Goal: Transaction & Acquisition: Purchase product/service

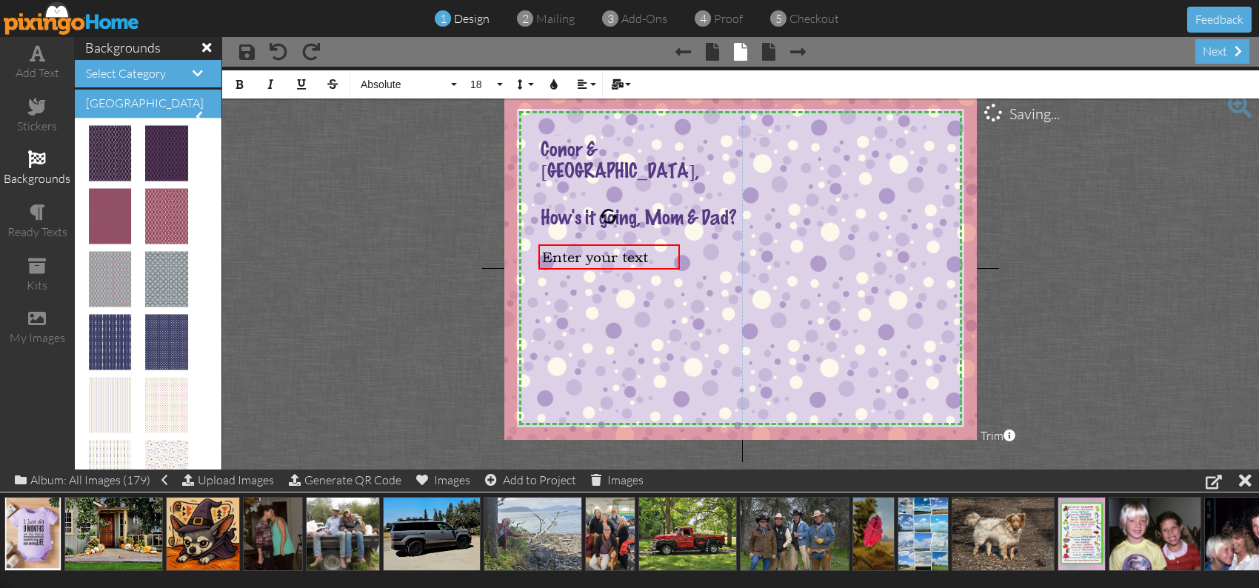
scroll to position [721, 0]
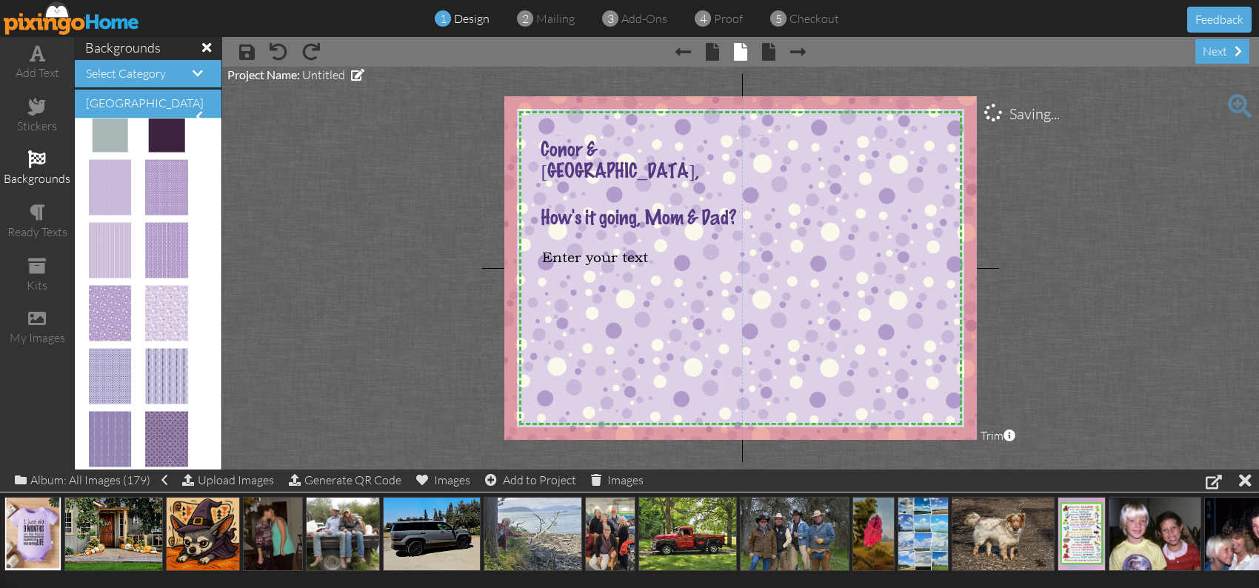
click at [1056, 289] on project-studio-wrapper "X X X X X X X X X X X X X X X X X X X X X X X X X X X X X X X X X X X X X X X X…" at bounding box center [740, 268] width 1036 height 403
click at [290, 135] on project-studio-wrapper "X X X X X X X X X X X X X X X X X X X X X X X X X X X X X X X X X X X X X X X X…" at bounding box center [740, 268] width 1036 height 403
click at [1045, 126] on project-studio-wrapper "X X X X X X X X X X X X X X X X X X X X X X X X X X X X X X X X X X X X X X X X…" at bounding box center [740, 268] width 1036 height 403
click at [985, 116] on project-studio-wrapper "X X X X X X X X X X X X X X X X X X X X X X X X X X X X X X X X X X X X X X X X…" at bounding box center [740, 268] width 1036 height 403
click at [711, 57] on span at bounding box center [712, 52] width 13 height 18
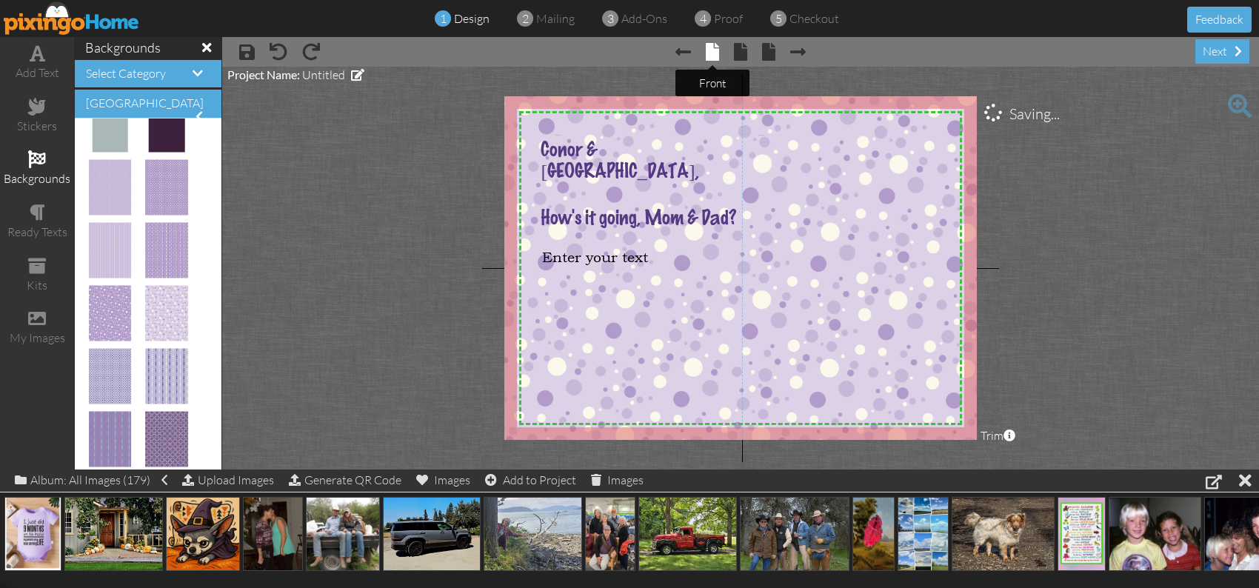
click at [706, 51] on span at bounding box center [712, 52] width 13 height 18
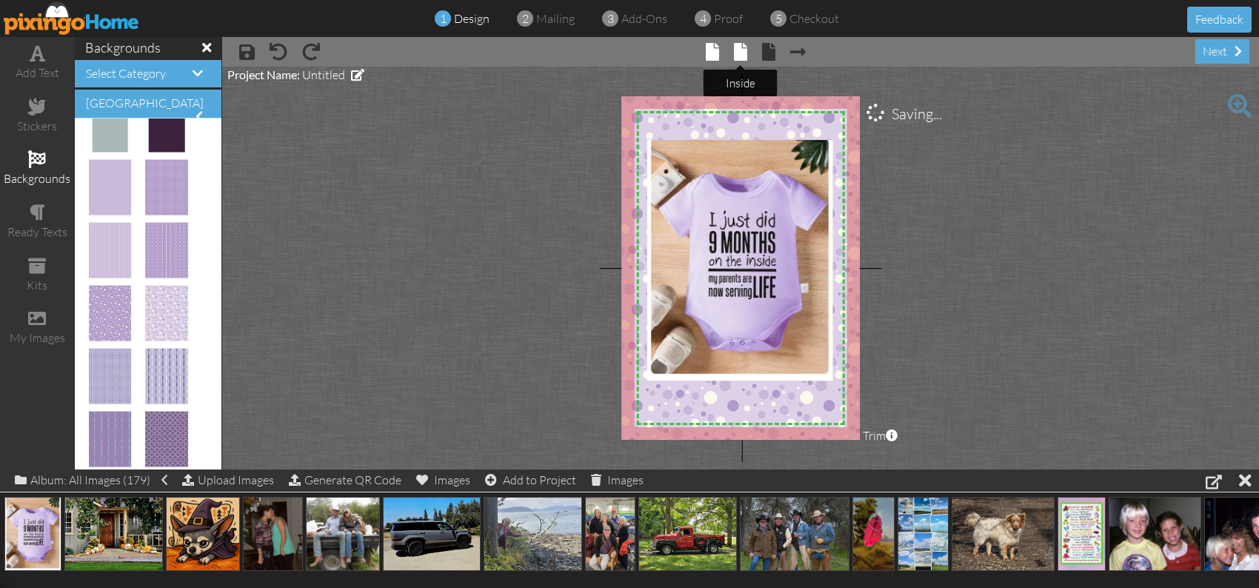
click at [745, 55] on span at bounding box center [740, 52] width 13 height 18
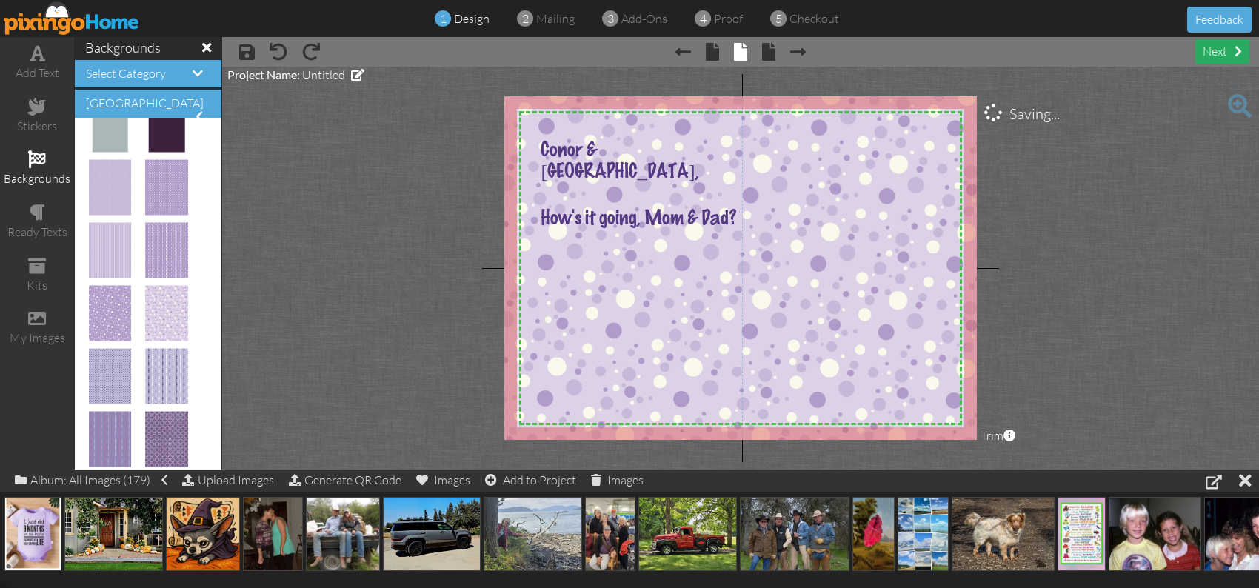
click at [1216, 53] on div "next" at bounding box center [1222, 51] width 54 height 24
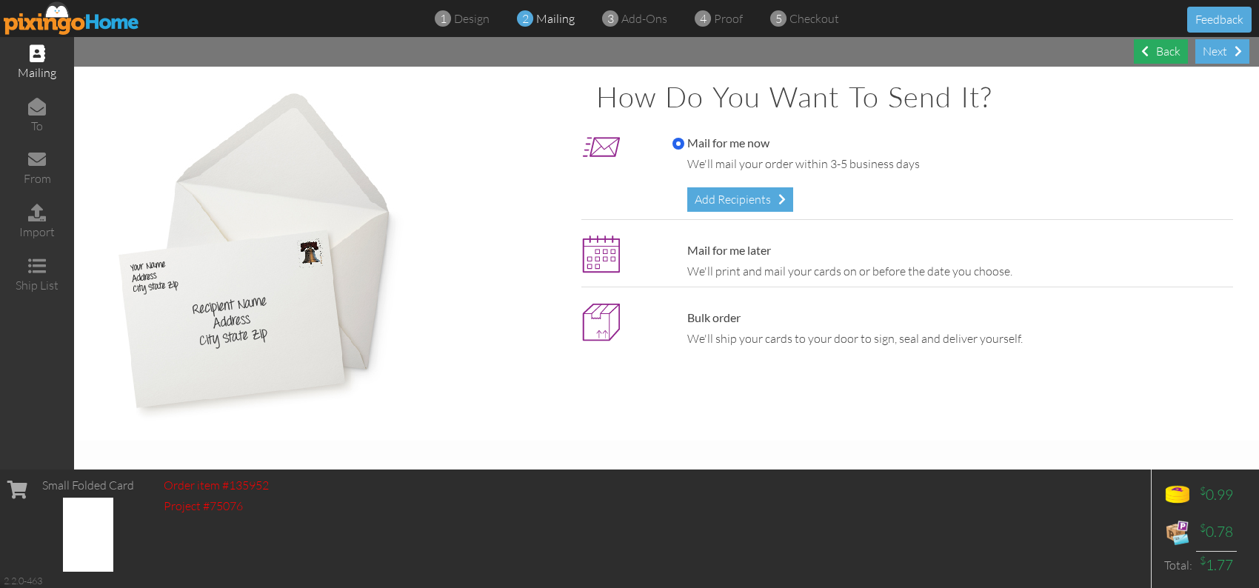
click at [1166, 56] on div "Back" at bounding box center [1160, 51] width 54 height 24
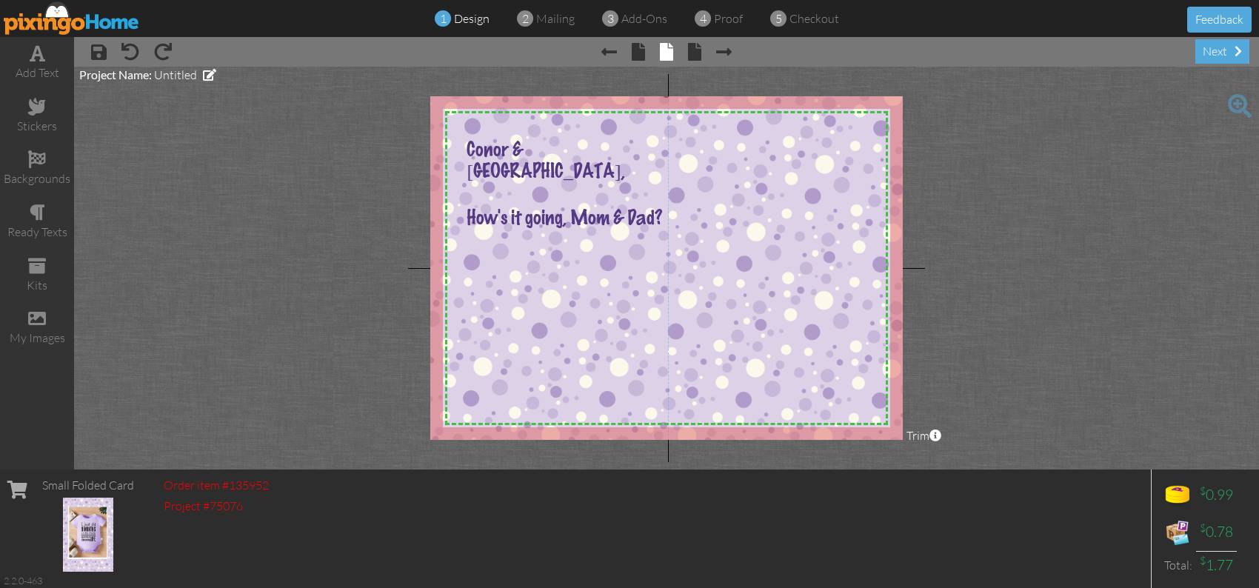
click at [502, 258] on img at bounding box center [665, 290] width 510 height 395
click at [33, 58] on span at bounding box center [38, 53] width 16 height 18
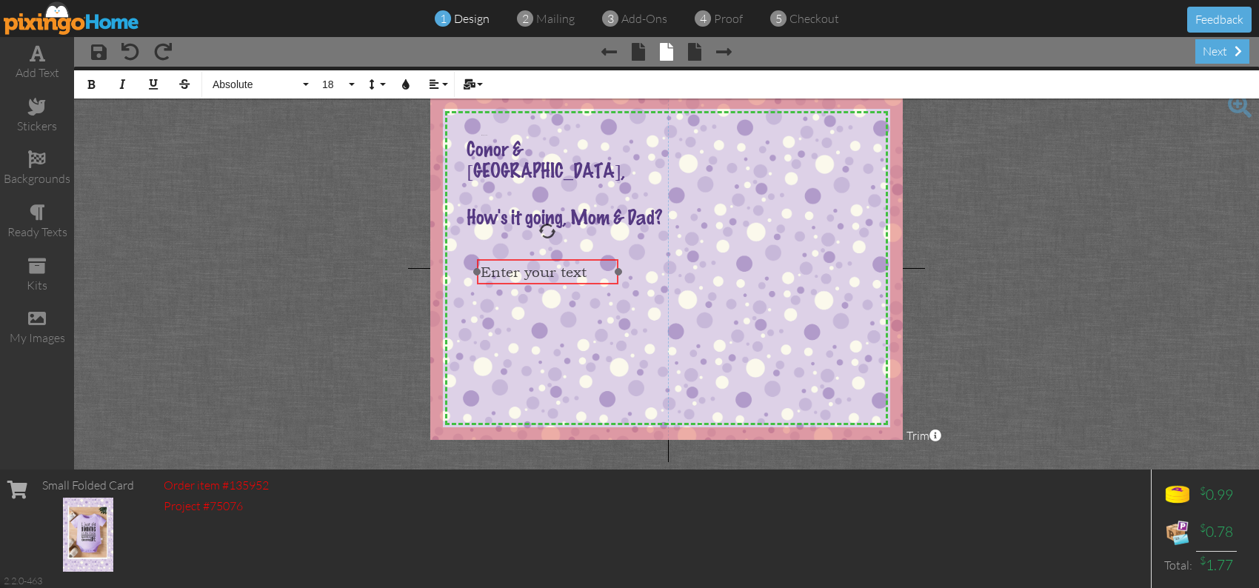
drag, startPoint x: 557, startPoint y: 129, endPoint x: 556, endPoint y: 258, distance: 128.8
click at [556, 258] on div at bounding box center [547, 271] width 149 height 33
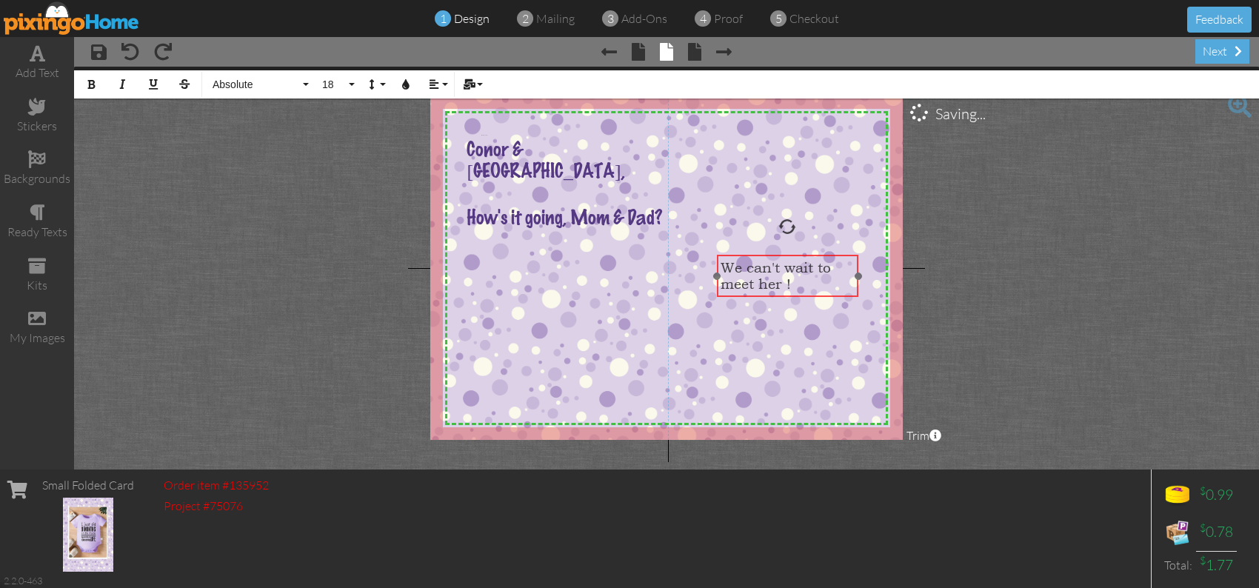
drag, startPoint x: 541, startPoint y: 260, endPoint x: 786, endPoint y: 253, distance: 245.1
click at [786, 255] on div "We can't wait to meet her ! ​ ​" at bounding box center [787, 275] width 141 height 41
click at [509, 252] on img at bounding box center [665, 290] width 510 height 395
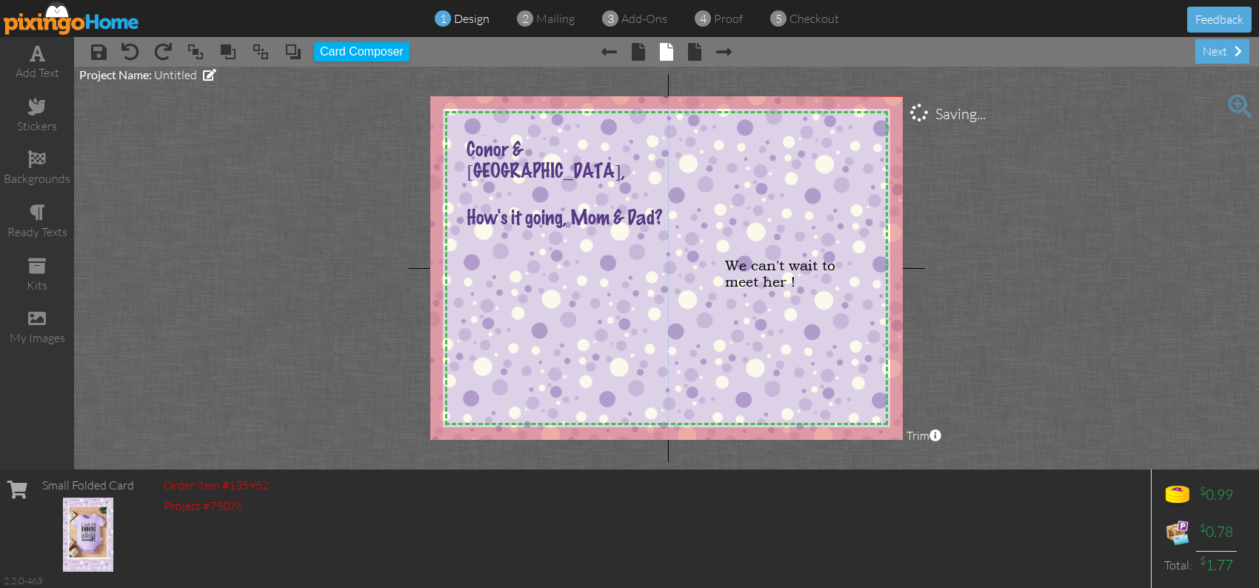
click at [487, 261] on img at bounding box center [665, 290] width 510 height 395
click at [33, 57] on span at bounding box center [38, 53] width 16 height 18
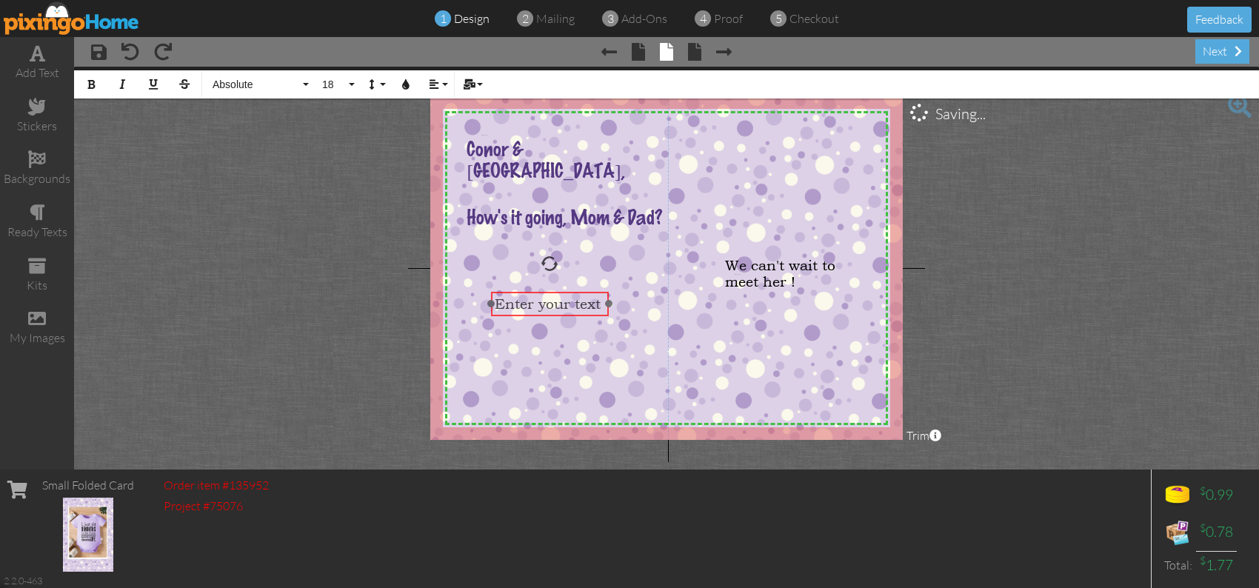
drag, startPoint x: 806, startPoint y: 269, endPoint x: 566, endPoint y: 290, distance: 240.8
click at [566, 292] on div "​ Enter your text ​ ×" at bounding box center [550, 304] width 118 height 25
drag, startPoint x: 607, startPoint y: 337, endPoint x: 649, endPoint y: 342, distance: 41.8
click at [649, 342] on div "I saw this onesy and it was a perfect saying for a card ×" at bounding box center [570, 321] width 159 height 59
drag, startPoint x: 492, startPoint y: 321, endPoint x: 466, endPoint y: 318, distance: 25.3
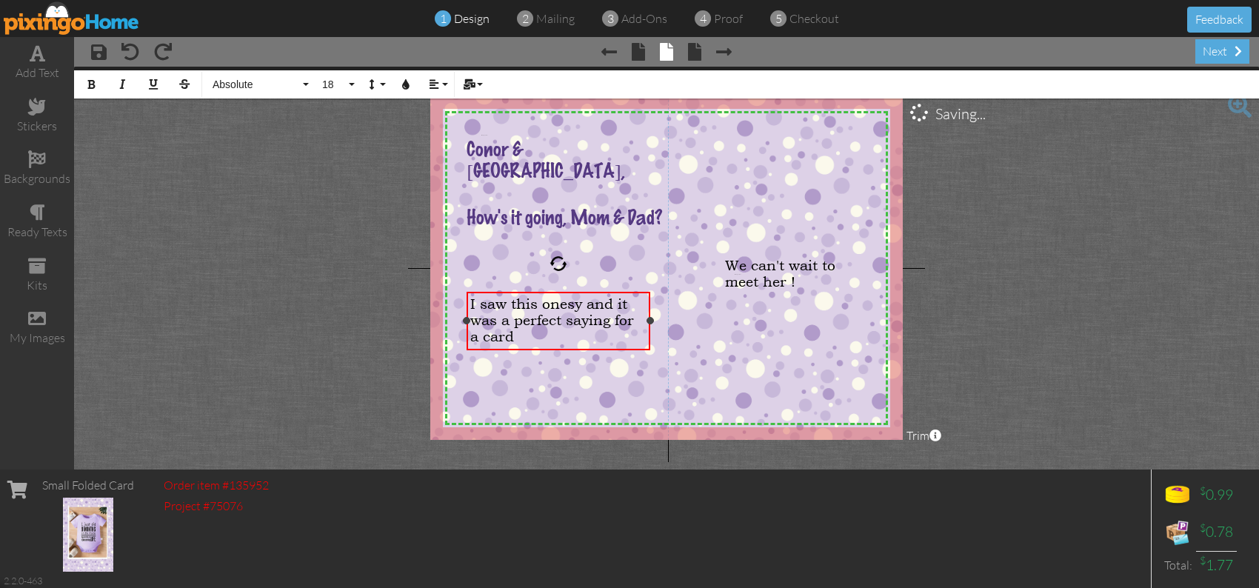
click at [466, 318] on div at bounding box center [466, 320] width 7 height 7
drag, startPoint x: 518, startPoint y: 335, endPoint x: 464, endPoint y: 313, distance: 58.2
click at [458, 312] on div "X X X X X X X X X X X X X X X X X X X X X X X X X X X X X X X X X X X X X X X X…" at bounding box center [666, 268] width 472 height 344
drag, startPoint x: 515, startPoint y: 335, endPoint x: 466, endPoint y: 304, distance: 57.9
click at [466, 304] on div "I saw this onesy and it was a perfect saying for a card" at bounding box center [558, 320] width 184 height 57
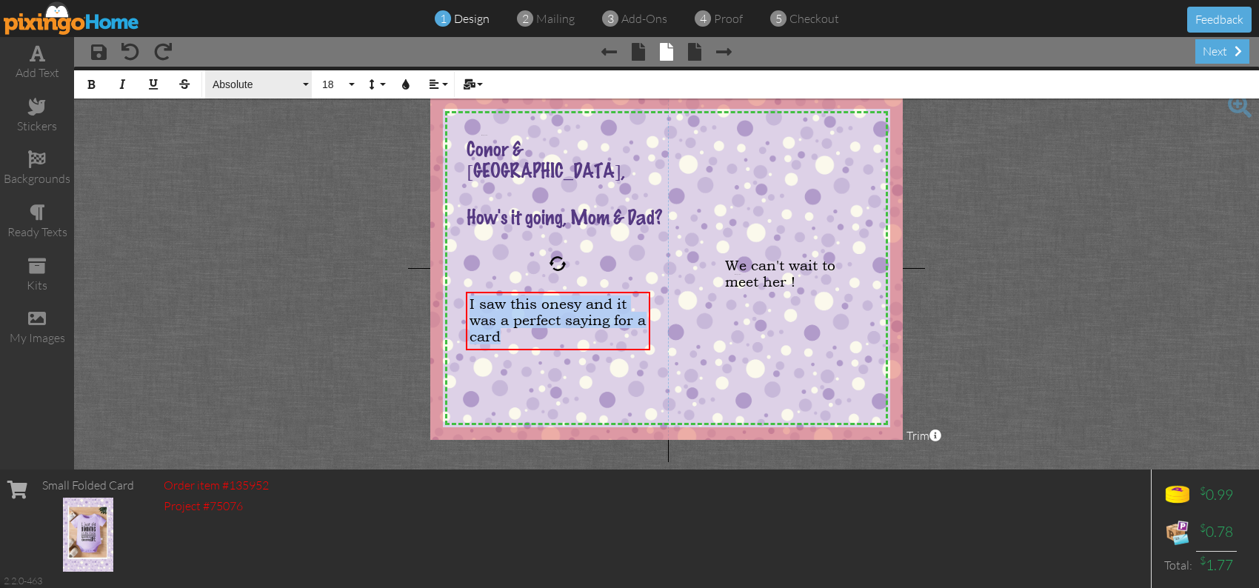
click at [241, 84] on span "Absolute" at bounding box center [255, 84] width 89 height 13
click at [297, 85] on span "Absolute" at bounding box center [255, 84] width 89 height 13
click at [300, 80] on button "Absolute" at bounding box center [258, 84] width 107 height 28
click at [222, 89] on span "Absolute" at bounding box center [255, 84] width 89 height 13
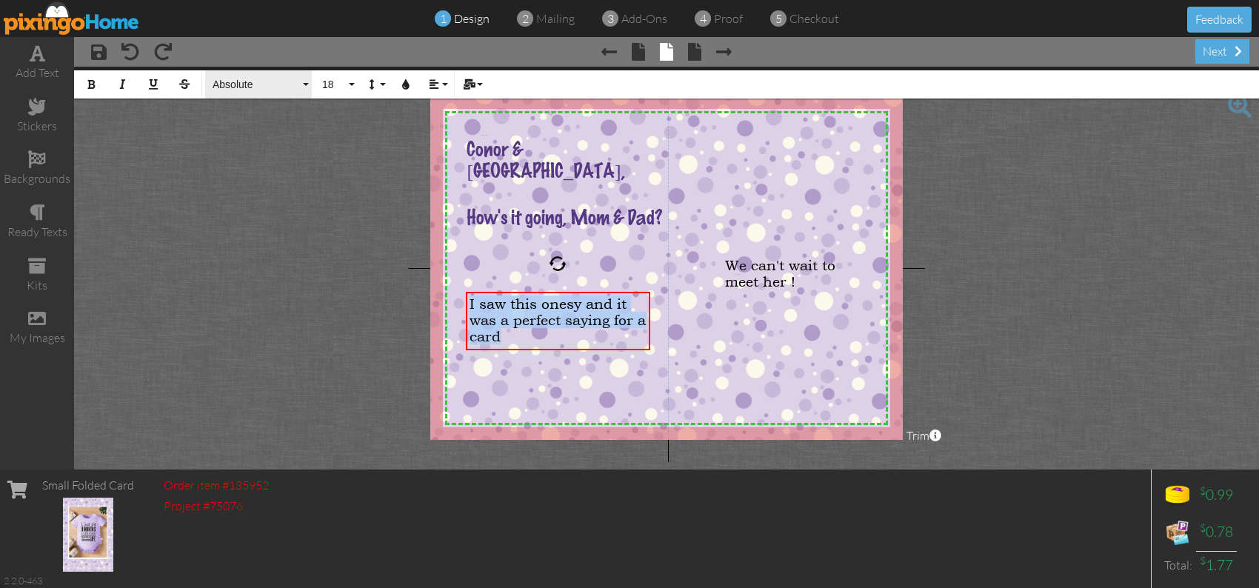
click at [247, 83] on span "Absolute" at bounding box center [255, 84] width 89 height 13
click at [734, 275] on div "Enter your text" at bounding box center [790, 274] width 118 height 9
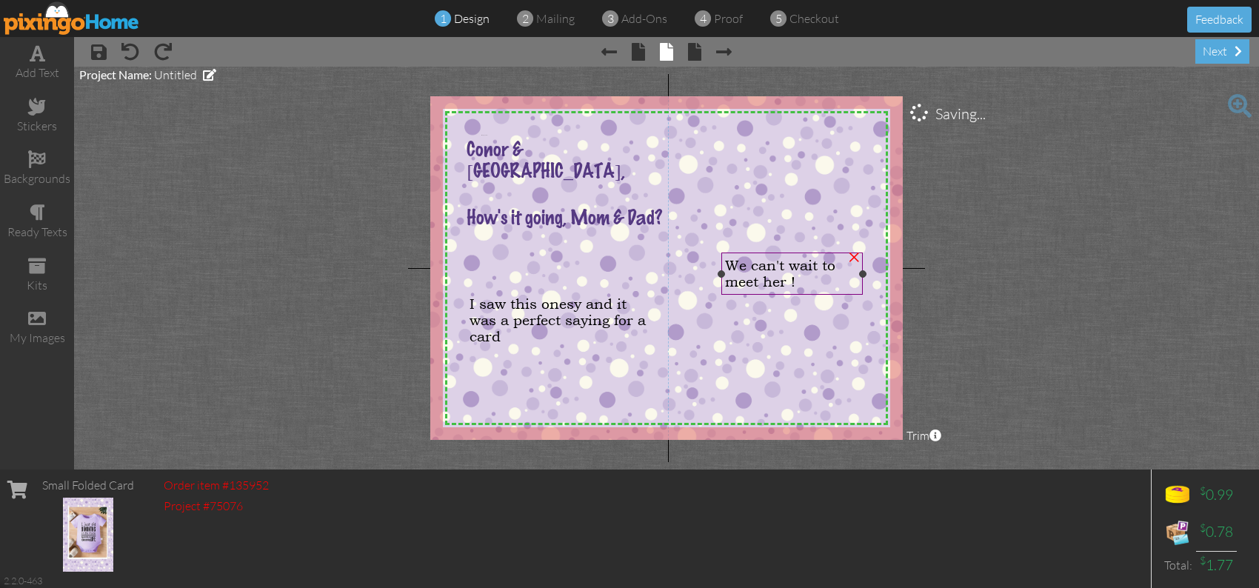
click at [811, 282] on div "We can't wait to meet her !" at bounding box center [792, 273] width 134 height 33
click at [807, 282] on div "We can't wait to meet her !" at bounding box center [792, 273] width 134 height 33
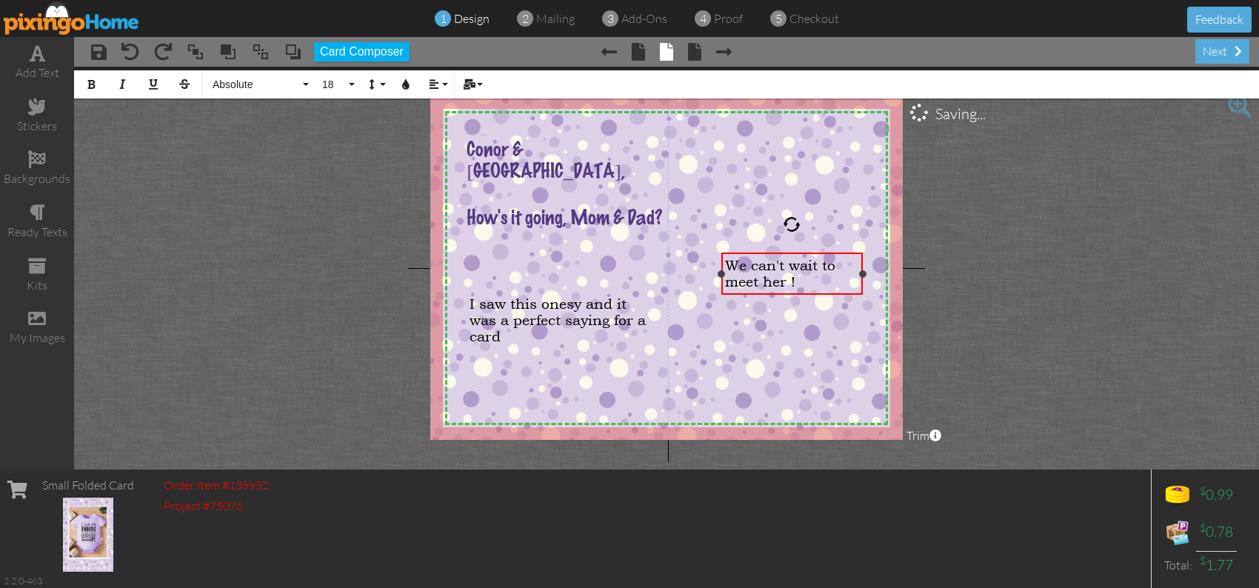
click at [807, 282] on div "We can't wait to meet her !" at bounding box center [792, 273] width 134 height 33
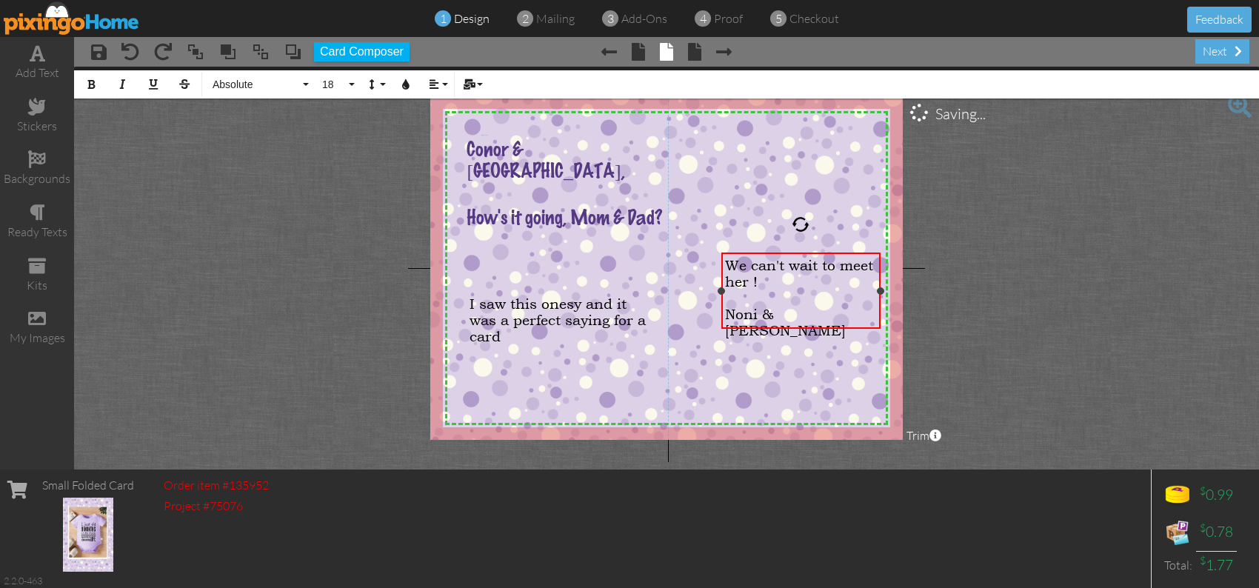
drag, startPoint x: 862, startPoint y: 293, endPoint x: 884, endPoint y: 295, distance: 22.3
click at [880, 295] on div "We can't wait to meet her ! ​ Noni & [PERSON_NAME] ×" at bounding box center [800, 290] width 159 height 76
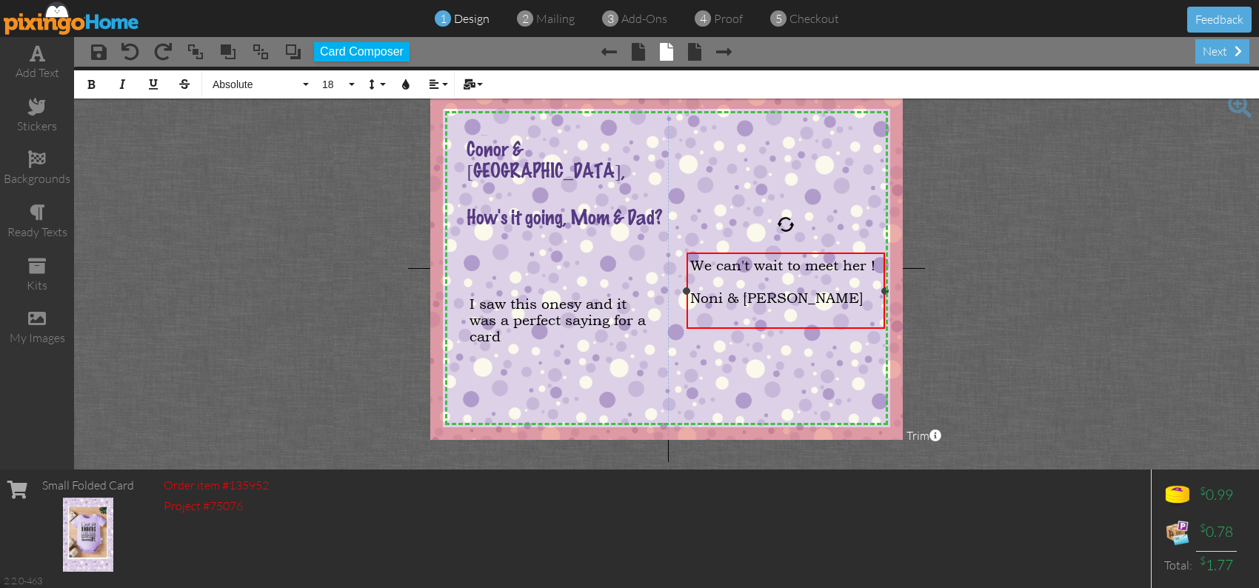
drag, startPoint x: 720, startPoint y: 289, endPoint x: 686, endPoint y: 288, distance: 34.8
click at [686, 288] on div at bounding box center [686, 290] width 7 height 7
click at [692, 306] on span "Noni & [PERSON_NAME]" at bounding box center [776, 297] width 173 height 16
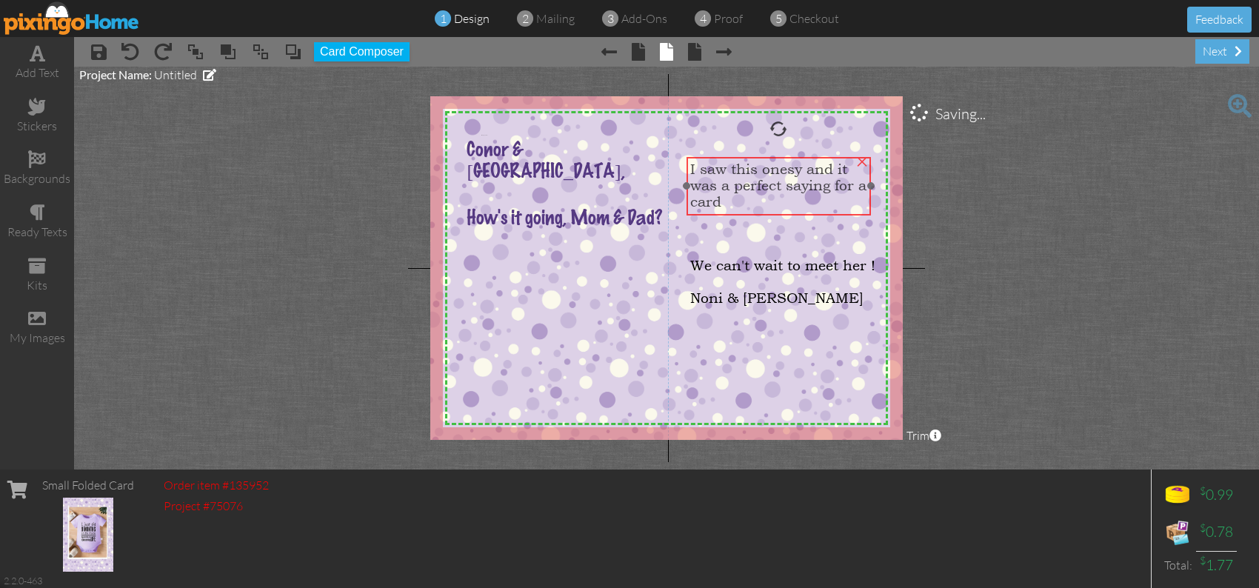
drag, startPoint x: 556, startPoint y: 324, endPoint x: 777, endPoint y: 189, distance: 259.1
click at [777, 189] on span "I saw this onesy and it was a perfect saying for a card" at bounding box center [778, 185] width 176 height 49
click at [751, 205] on div "I saw this onesy and it was a perfect saying for a card" at bounding box center [778, 185] width 177 height 49
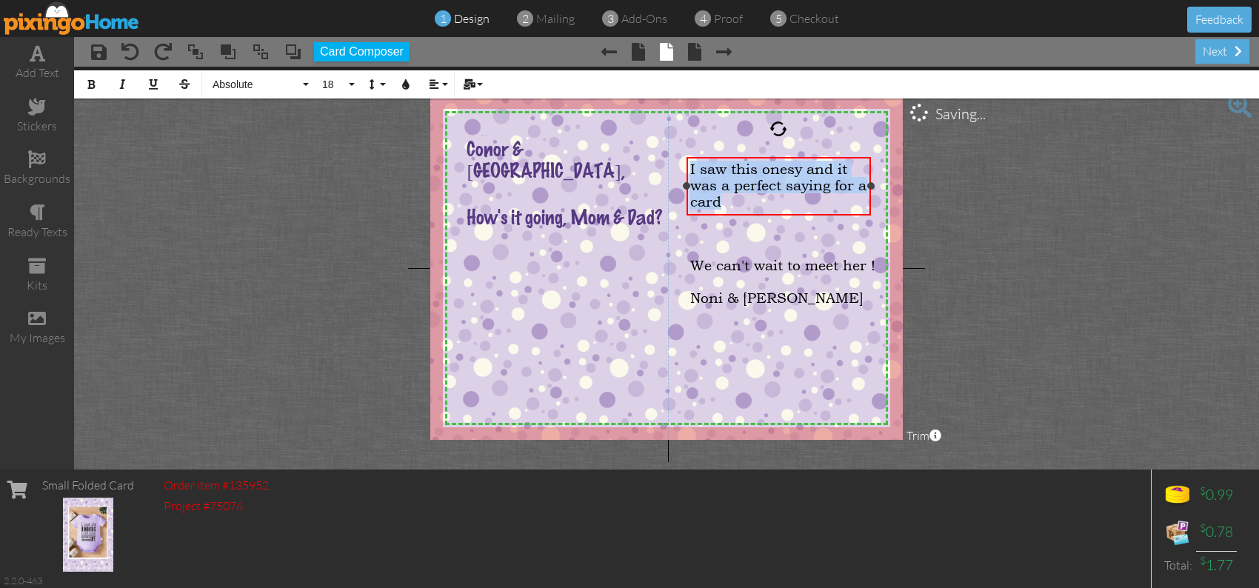
drag, startPoint x: 743, startPoint y: 207, endPoint x: 683, endPoint y: 165, distance: 73.3
click at [686, 165] on div "I saw this onesy and it was a perfect saying for a card ×" at bounding box center [778, 186] width 184 height 59
click at [264, 83] on span "Absolute" at bounding box center [255, 84] width 89 height 13
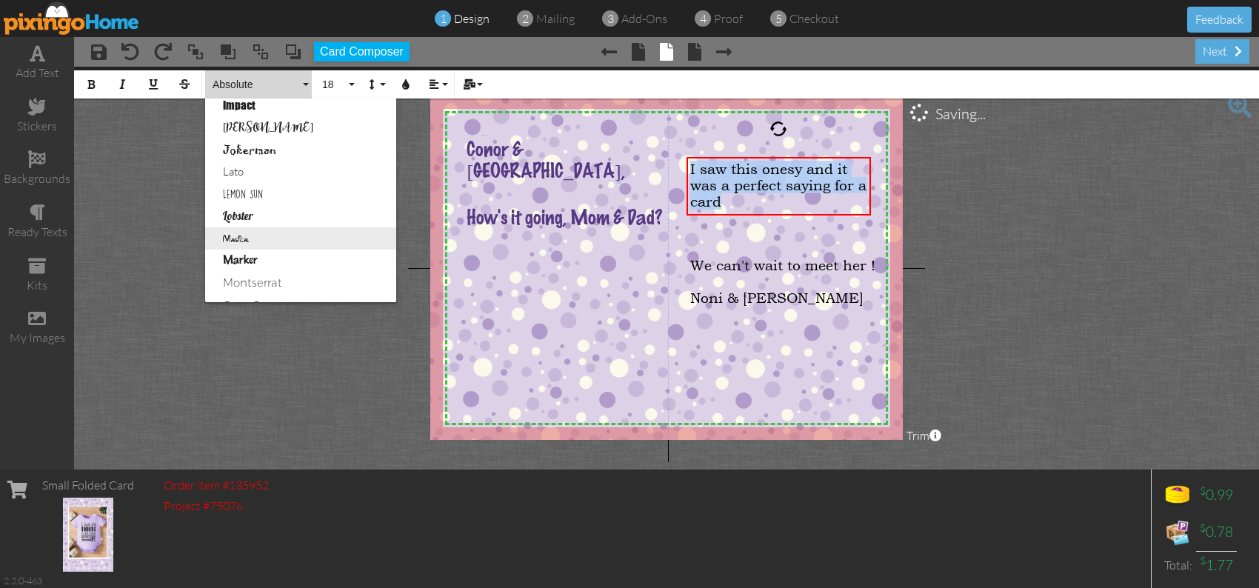
scroll to position [543, 0]
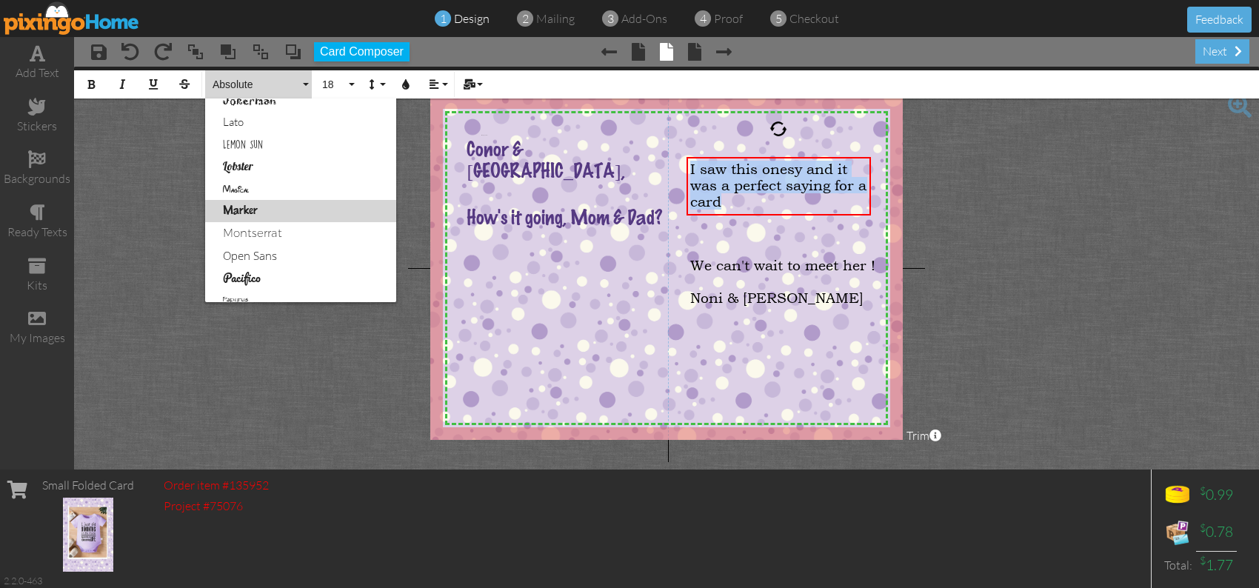
click at [276, 211] on link "Marker" at bounding box center [300, 211] width 191 height 22
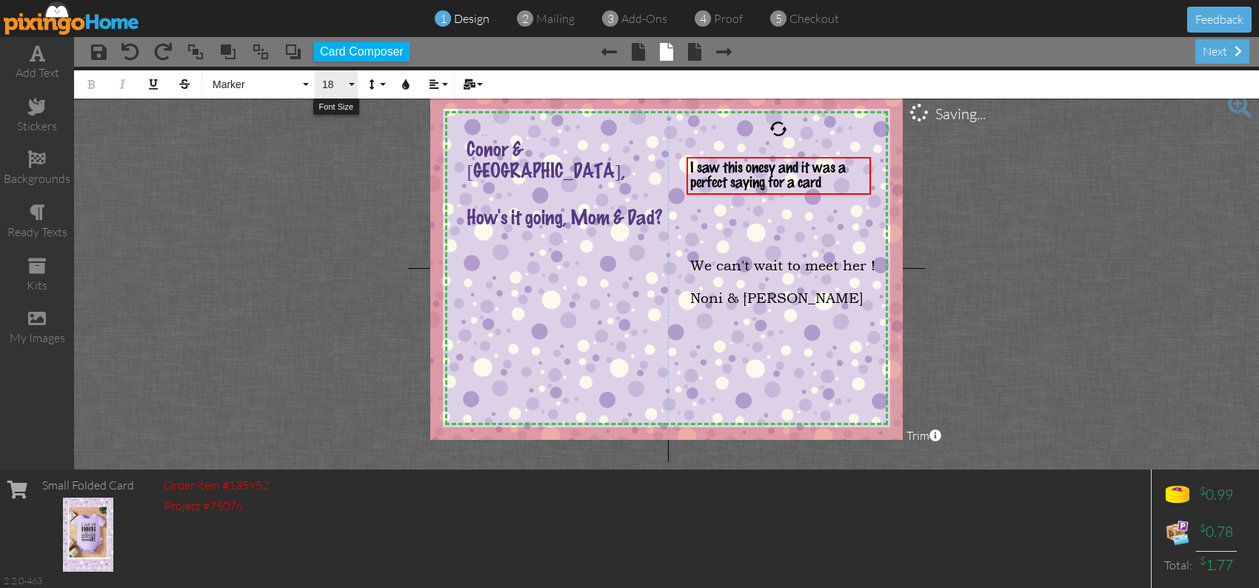
click at [346, 82] on button "18" at bounding box center [336, 84] width 43 height 28
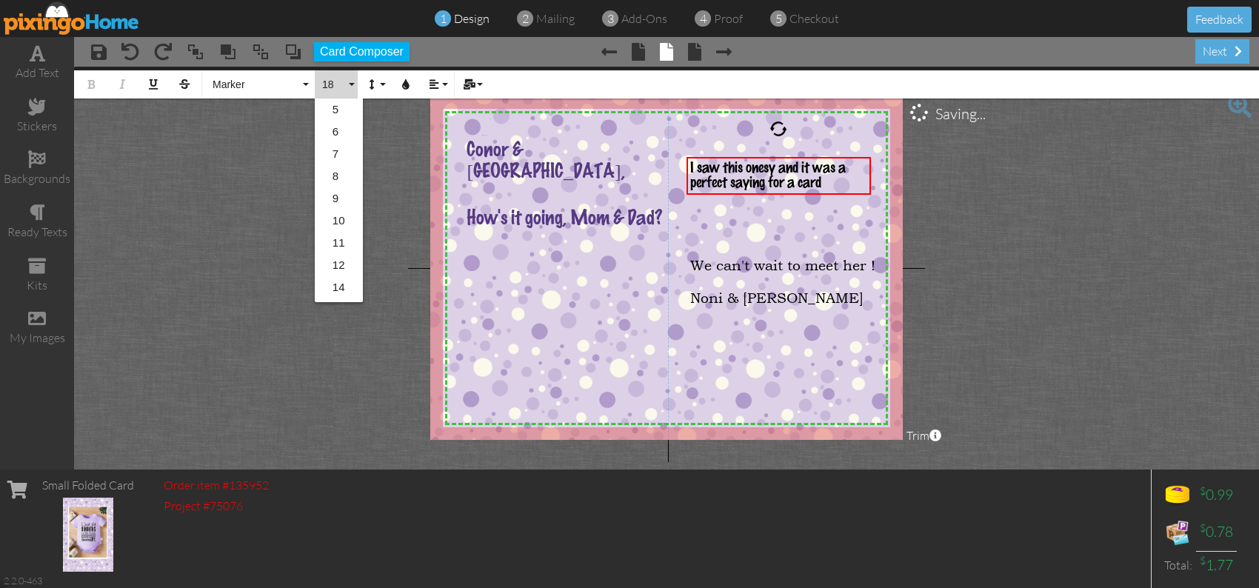
scroll to position [131, 0]
click at [338, 264] on link "24" at bounding box center [339, 267] width 48 height 22
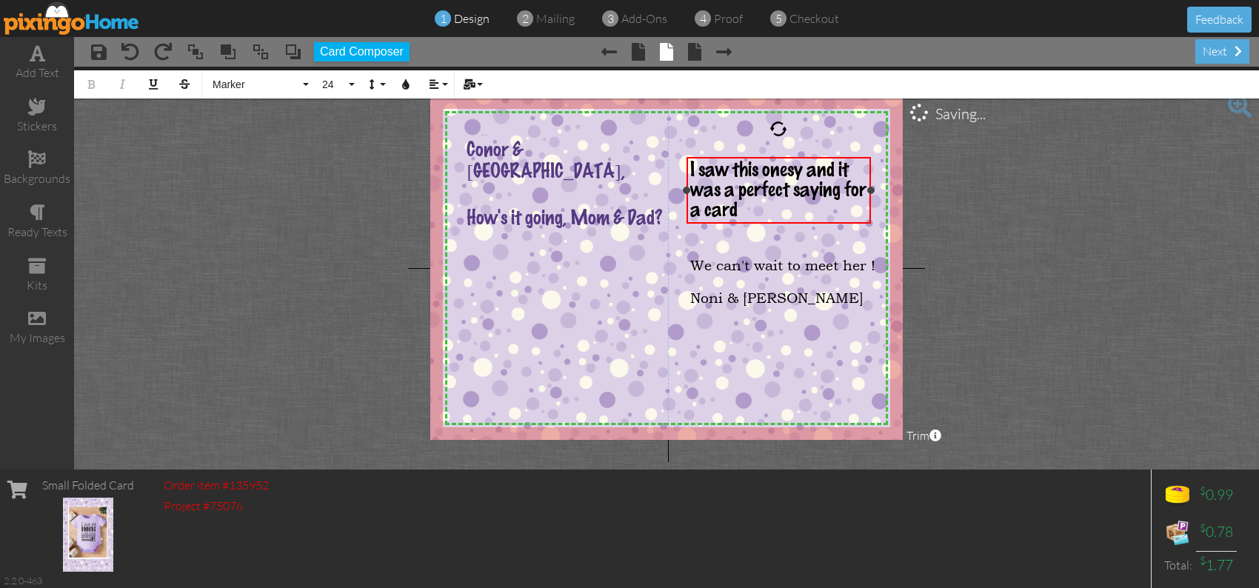
click at [725, 206] on span "I saw this onesy and it was a perfect saying for a card" at bounding box center [778, 191] width 176 height 60
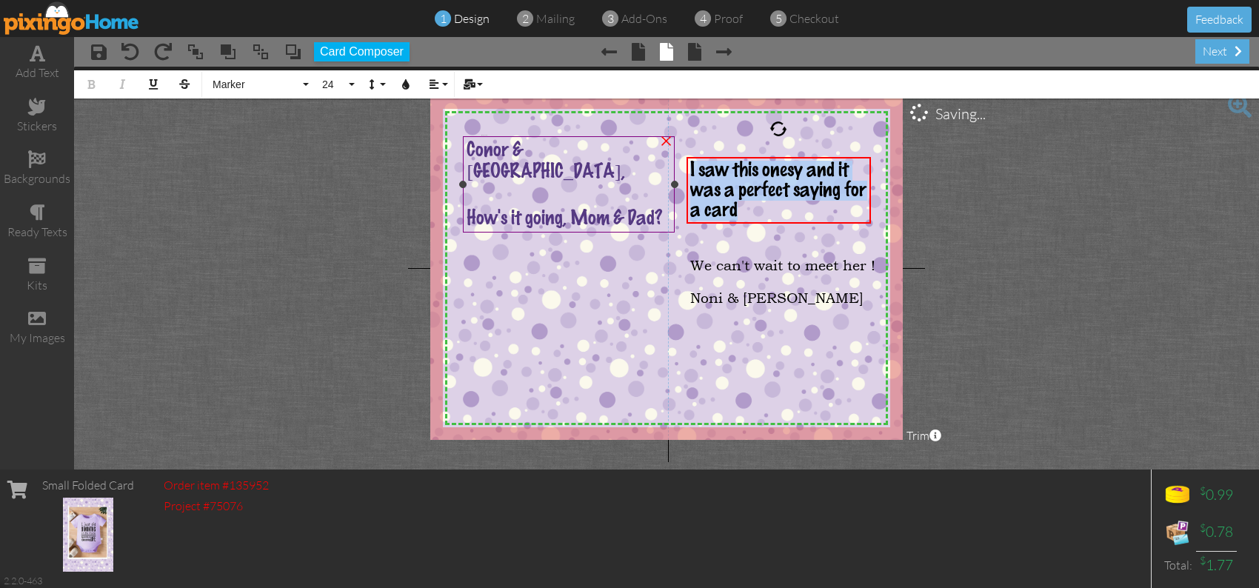
drag, startPoint x: 736, startPoint y: 218, endPoint x: 661, endPoint y: 151, distance: 100.2
click at [661, 151] on div "X X X X X X X X X X X X X X X X X X X X X X X X X X X X X X X X X X X X X X X X…" at bounding box center [666, 268] width 472 height 344
click at [404, 82] on icon "button" at bounding box center [406, 84] width 10 height 10
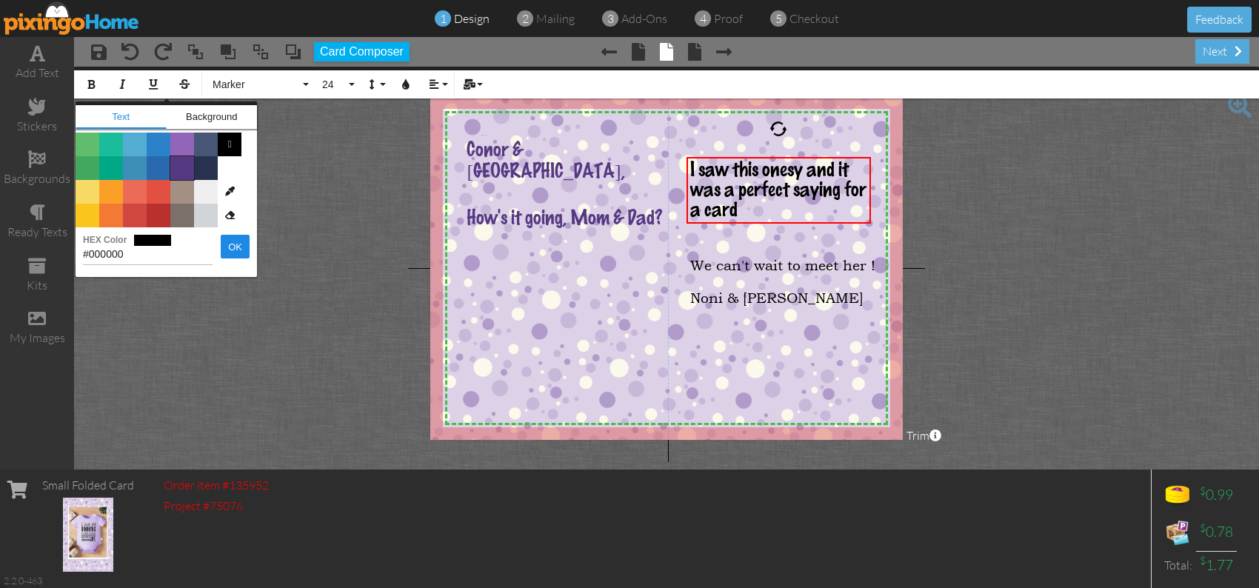
click at [182, 164] on span "Color #553982" at bounding box center [182, 168] width 24 height 24
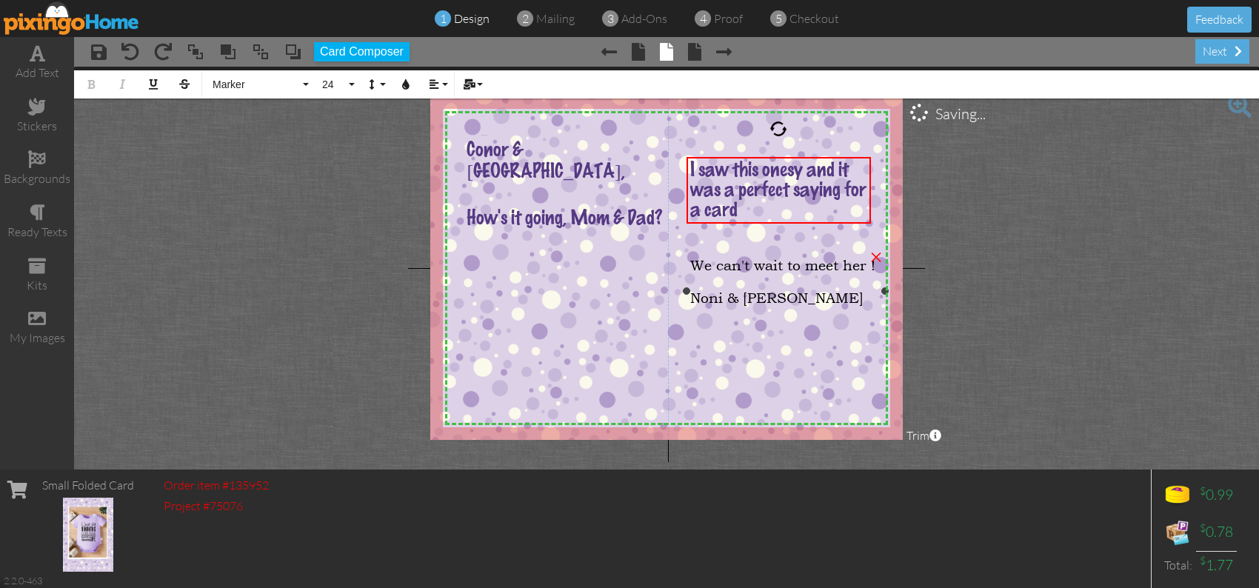
click at [694, 264] on span "We can't wait to meet her !" at bounding box center [782, 265] width 185 height 16
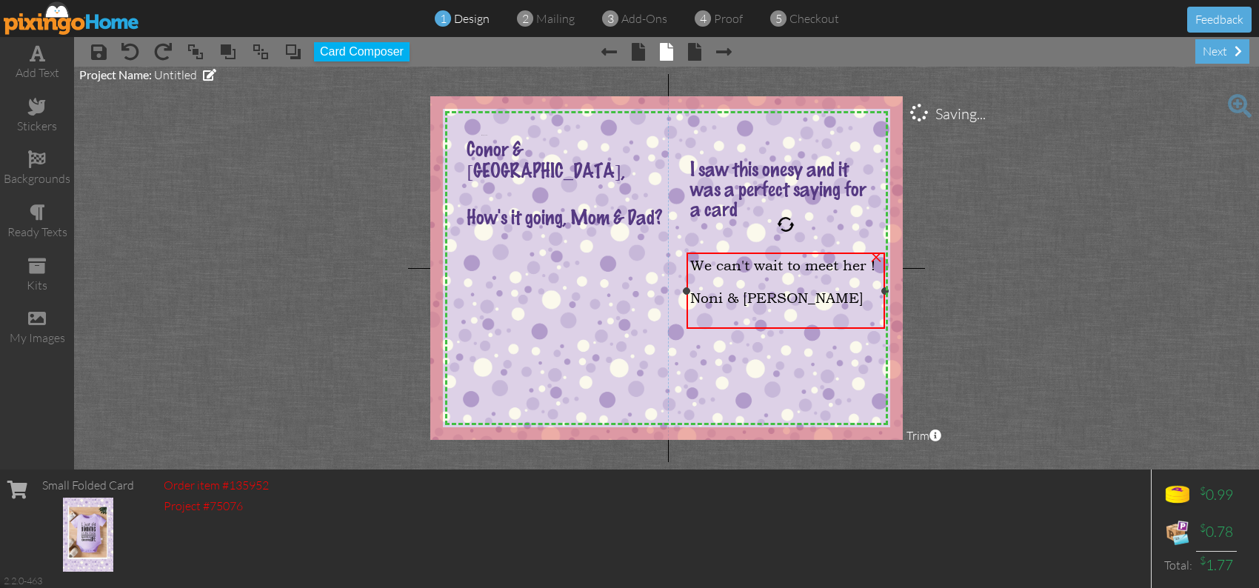
click at [694, 264] on span "We can't wait to meet her !" at bounding box center [782, 265] width 185 height 16
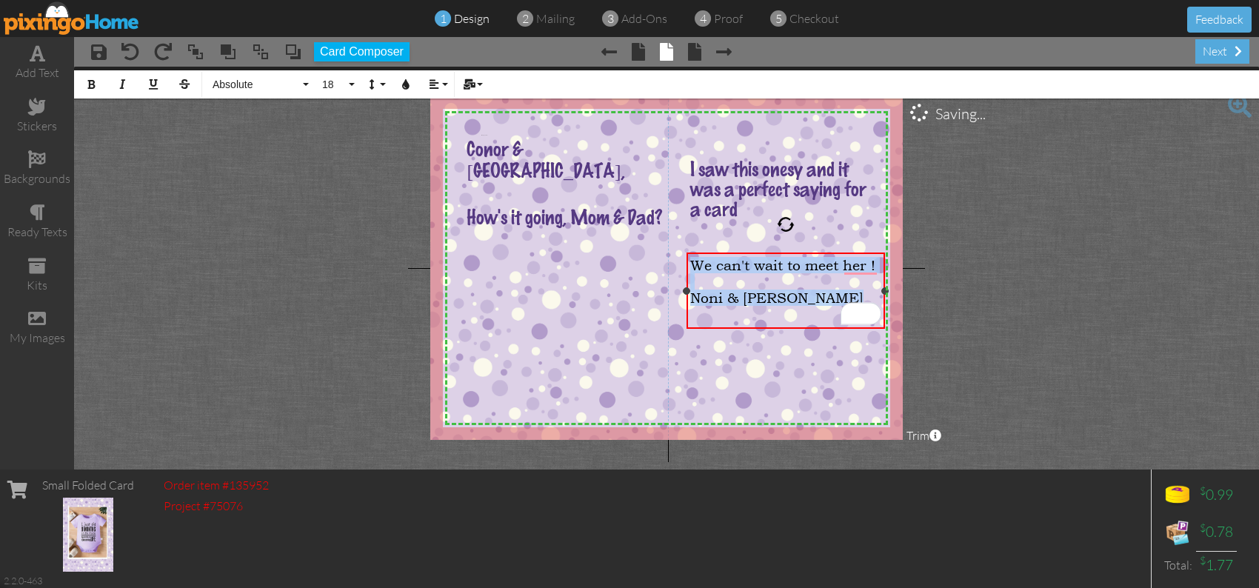
drag, startPoint x: 693, startPoint y: 264, endPoint x: 837, endPoint y: 320, distance: 154.3
click at [837, 306] on div "We can't wait to meet her ! Noni & [PERSON_NAME]" at bounding box center [785, 281] width 191 height 49
click at [253, 84] on span "Absolute" at bounding box center [255, 84] width 89 height 13
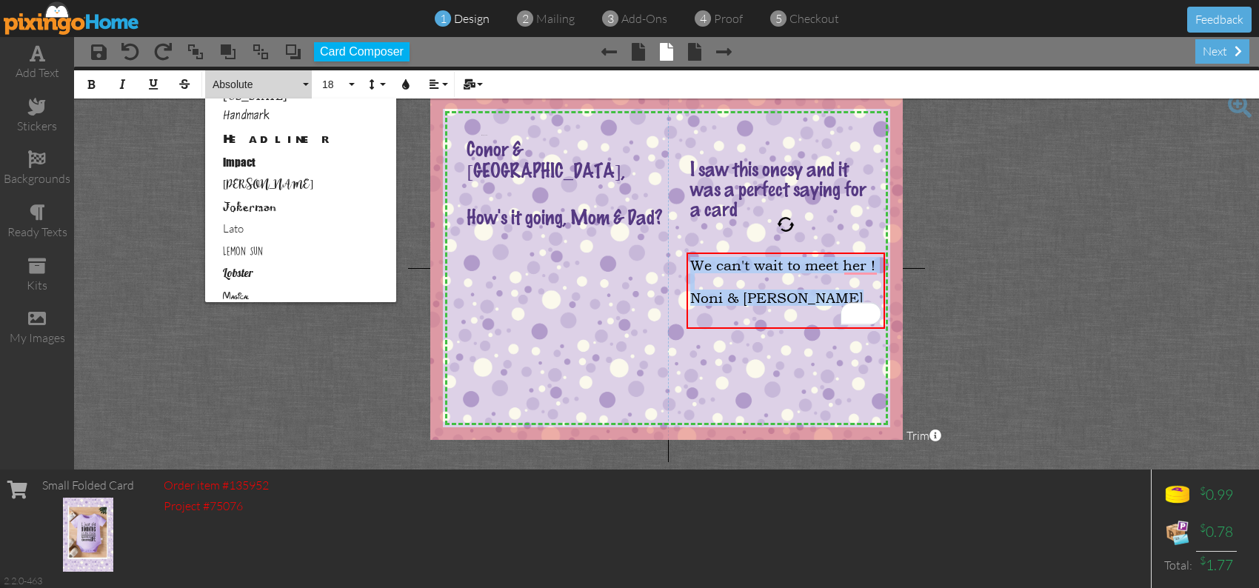
scroll to position [485, 0]
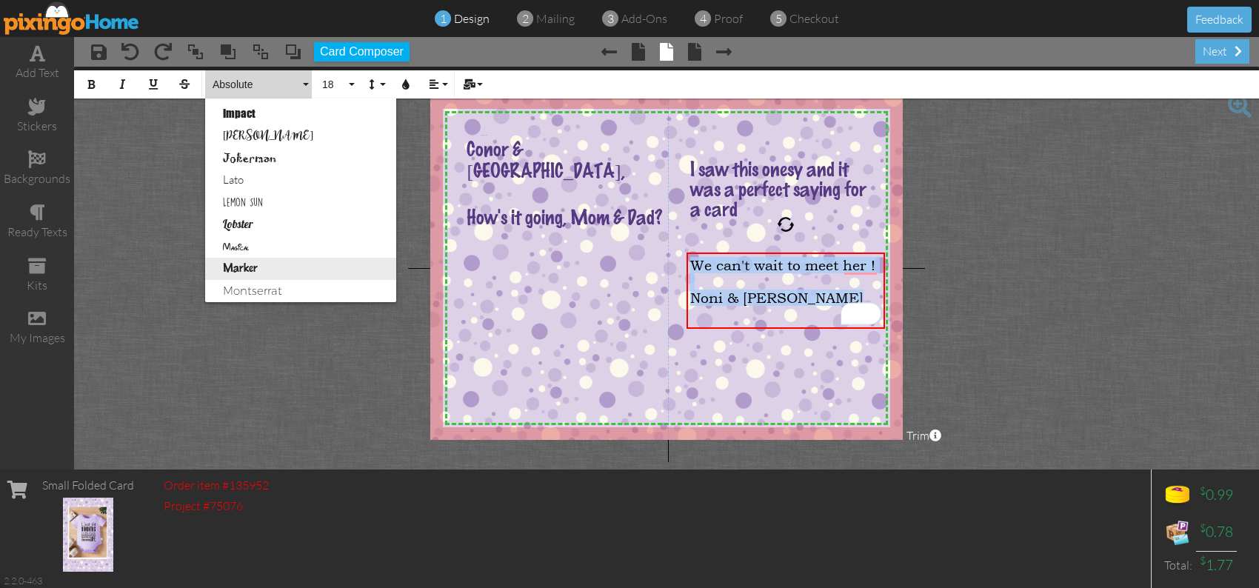
click at [252, 261] on link "Marker" at bounding box center [300, 269] width 191 height 22
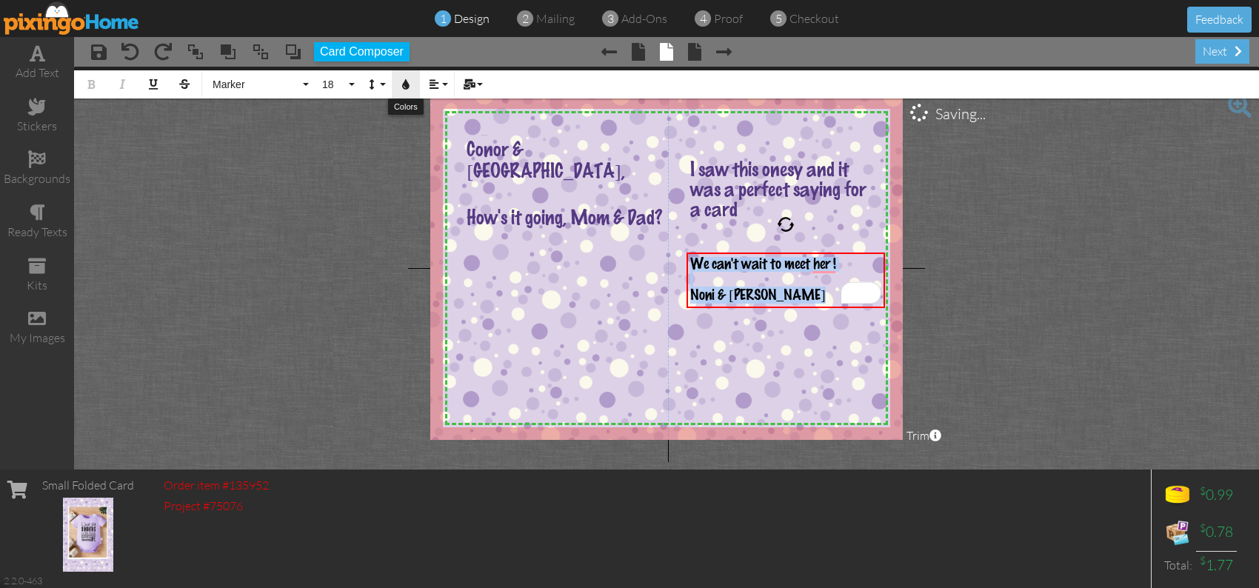
click at [404, 82] on icon "button" at bounding box center [406, 84] width 10 height 10
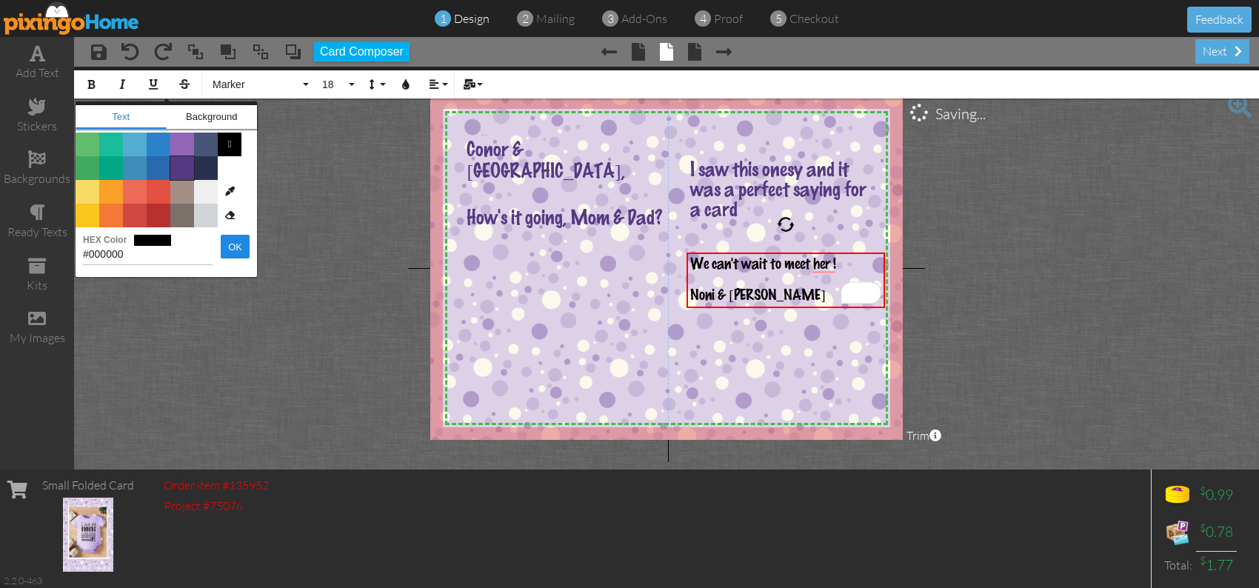
click at [180, 168] on span "Color #553982" at bounding box center [182, 168] width 24 height 24
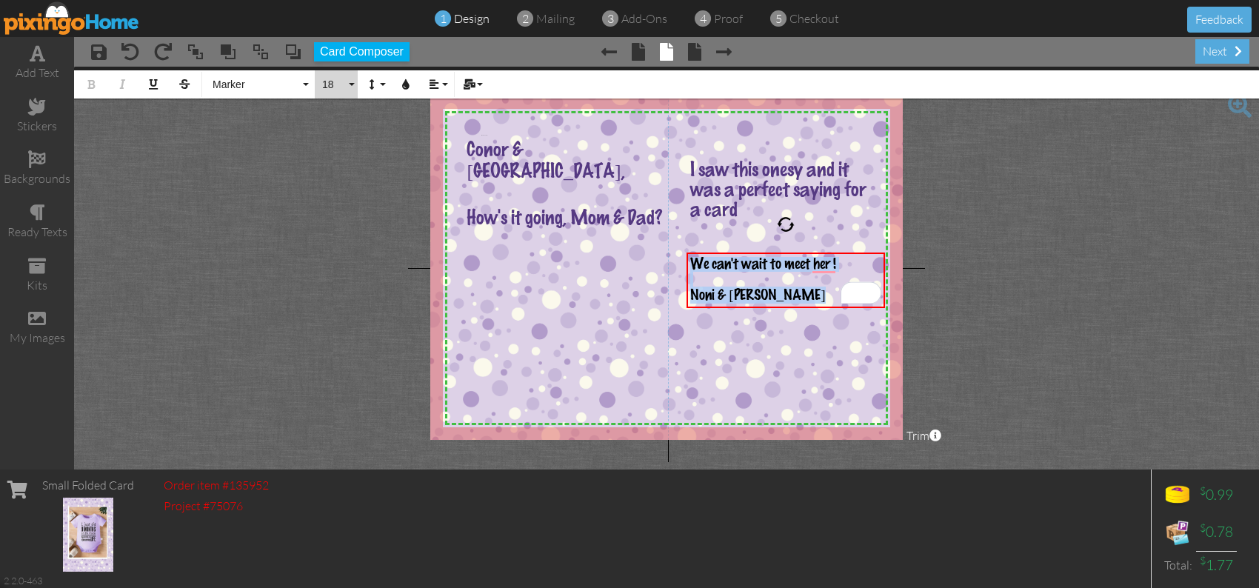
click at [350, 86] on button "18" at bounding box center [336, 84] width 43 height 28
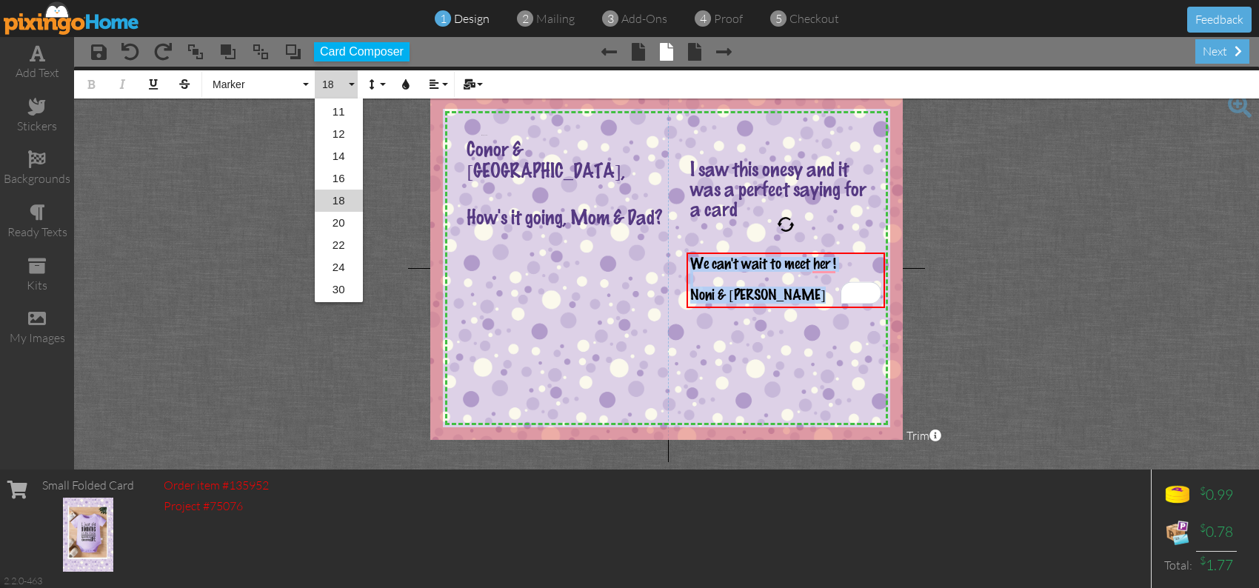
click at [327, 282] on link "30" at bounding box center [339, 289] width 48 height 22
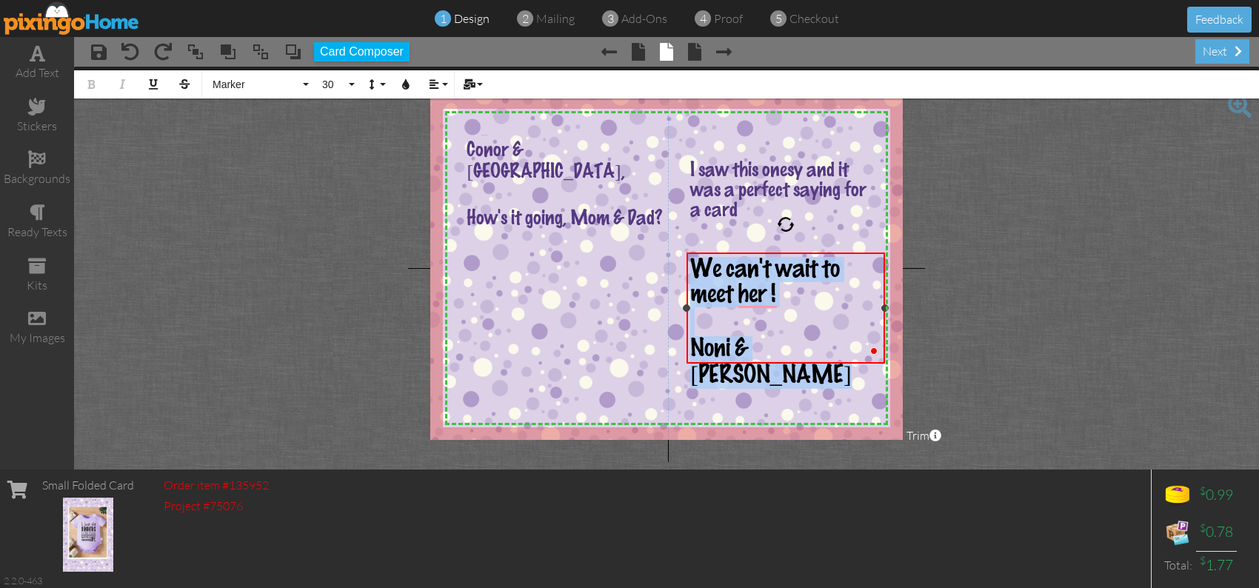
click at [783, 284] on span "We can't wait to meet her !" at bounding box center [765, 282] width 150 height 50
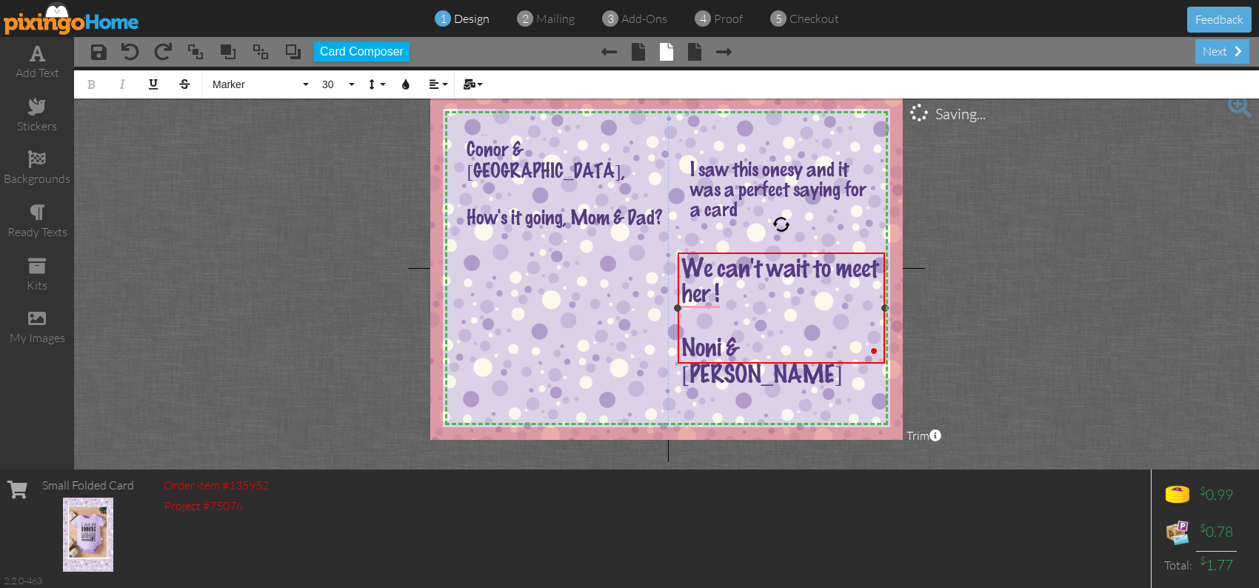
click at [677, 310] on div at bounding box center [677, 307] width 7 height 7
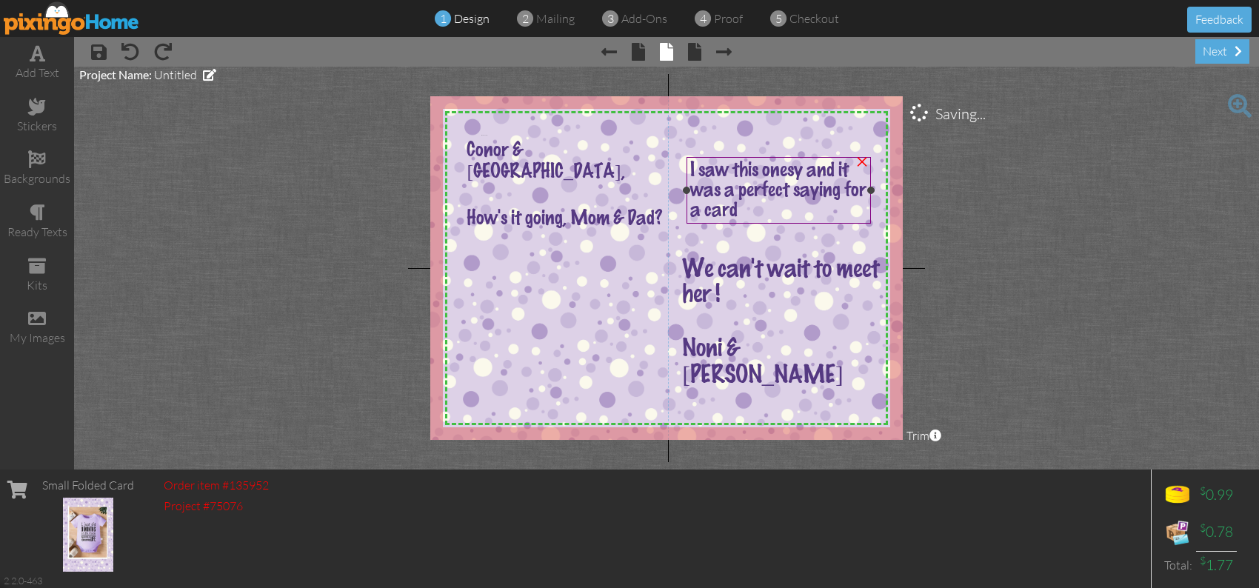
click at [746, 212] on div "I saw this onesy and it was a perfect saying for a card" at bounding box center [778, 191] width 177 height 60
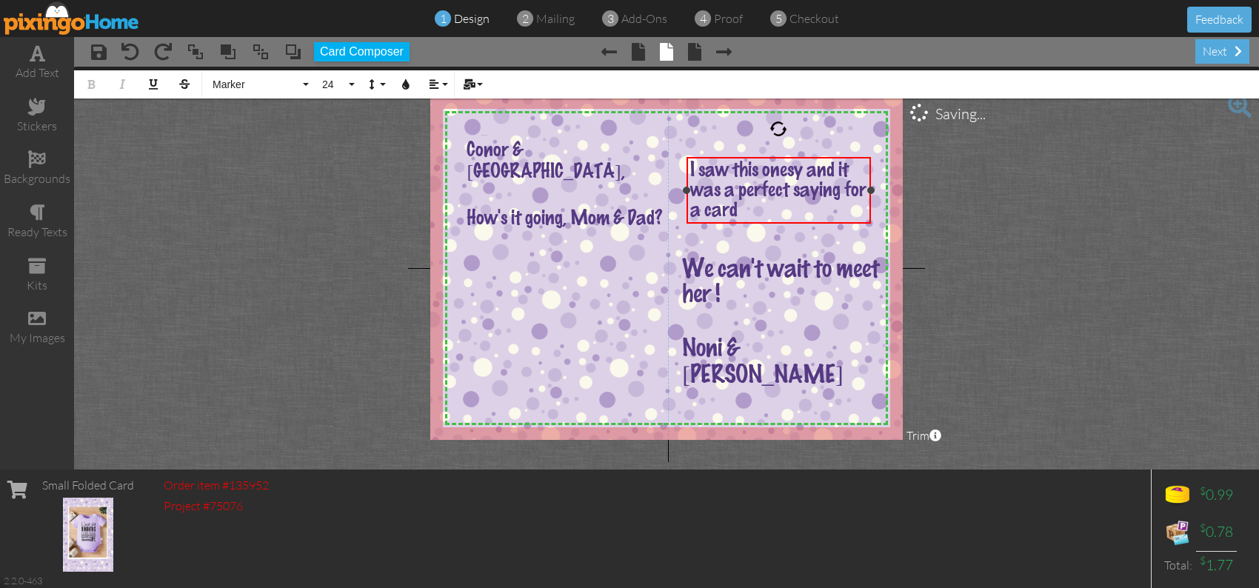
click at [741, 210] on div "I saw this onesy and it was a perfect saying for a card" at bounding box center [778, 191] width 177 height 60
click at [609, 130] on div "×" at bounding box center [610, 133] width 24 height 24
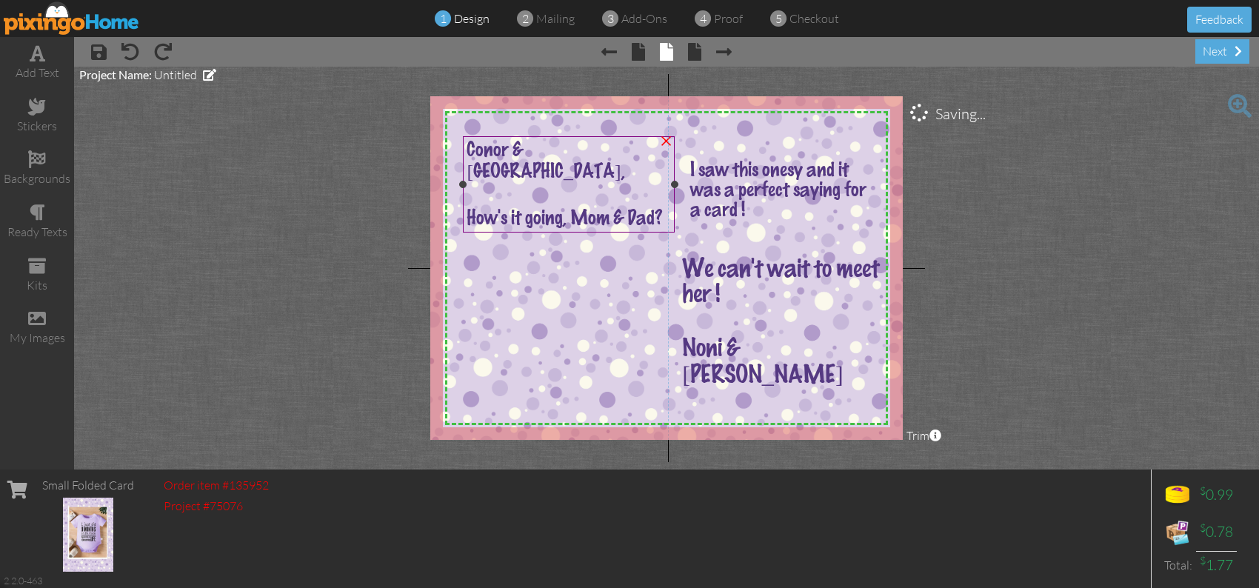
click at [472, 209] on span "How's it going, Mom & Dad?" at bounding box center [564, 219] width 196 height 20
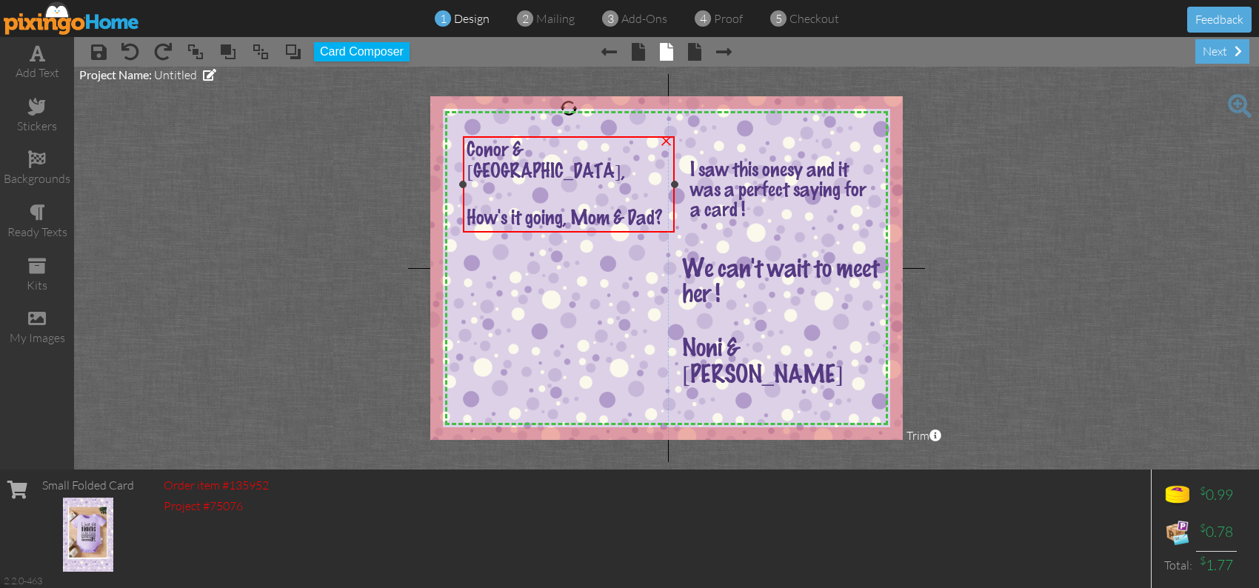
click at [469, 209] on span "How's it going, Mom & Dad?" at bounding box center [564, 219] width 196 height 20
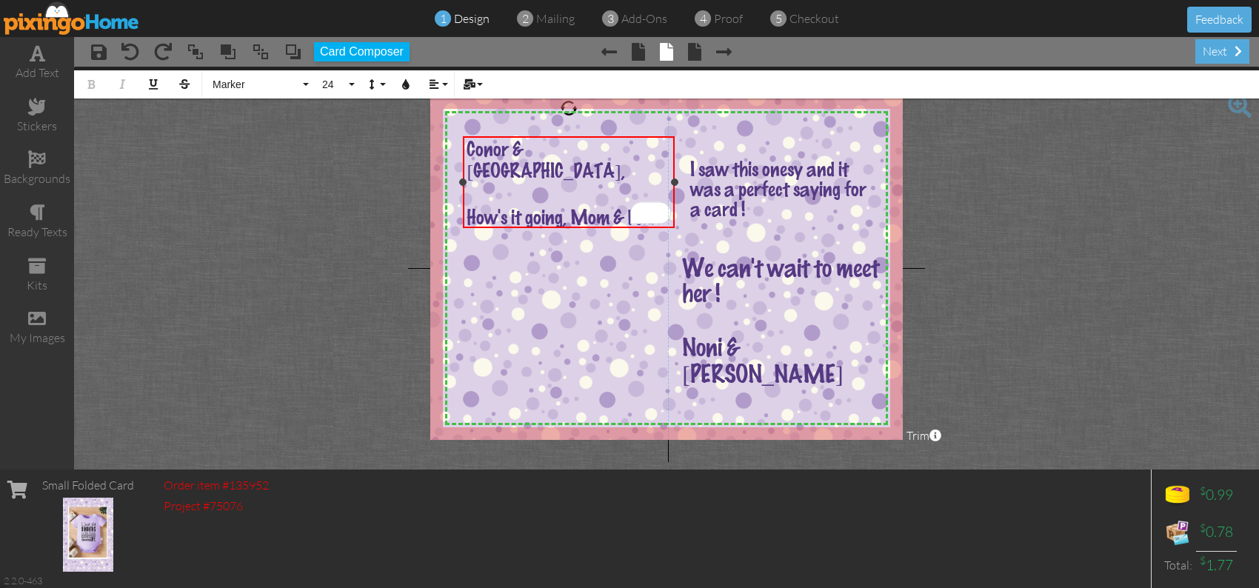
drag, startPoint x: 467, startPoint y: 189, endPoint x: 520, endPoint y: 208, distance: 56.0
click at [518, 214] on div "How's it going, Mom & Dad?" at bounding box center [568, 217] width 204 height 23
click at [352, 81] on button "24" at bounding box center [336, 84] width 43 height 28
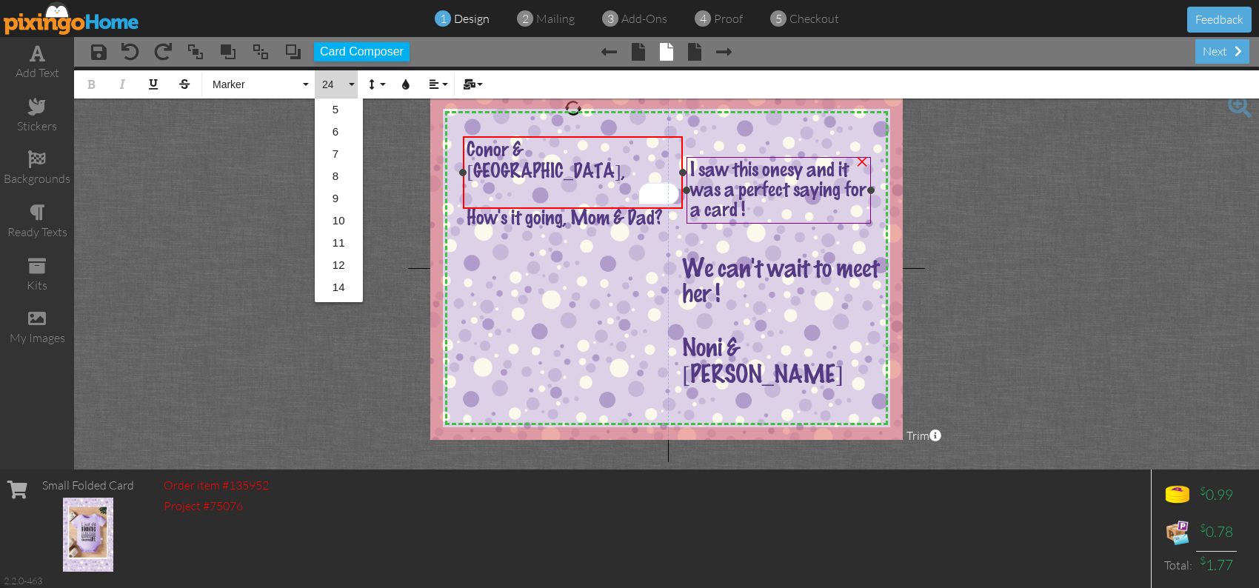
click at [683, 183] on div "X X X X X X X X X X X X X X X X X X X X X X X X X X X X X X X X X X X X X X X X…" at bounding box center [666, 268] width 472 height 344
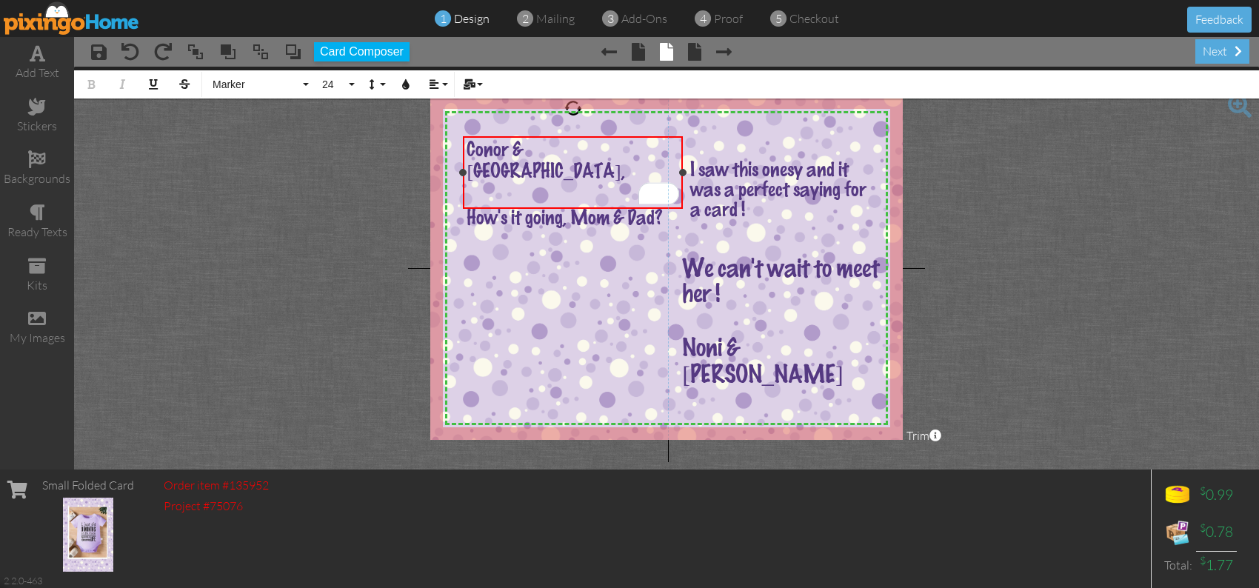
click at [609, 183] on div "To enrich screen reader interactions, please activate Accessibility in Grammarl…" at bounding box center [572, 194] width 212 height 23
click at [586, 155] on div "Conor & [GEOGRAPHIC_DATA]," at bounding box center [572, 162] width 212 height 42
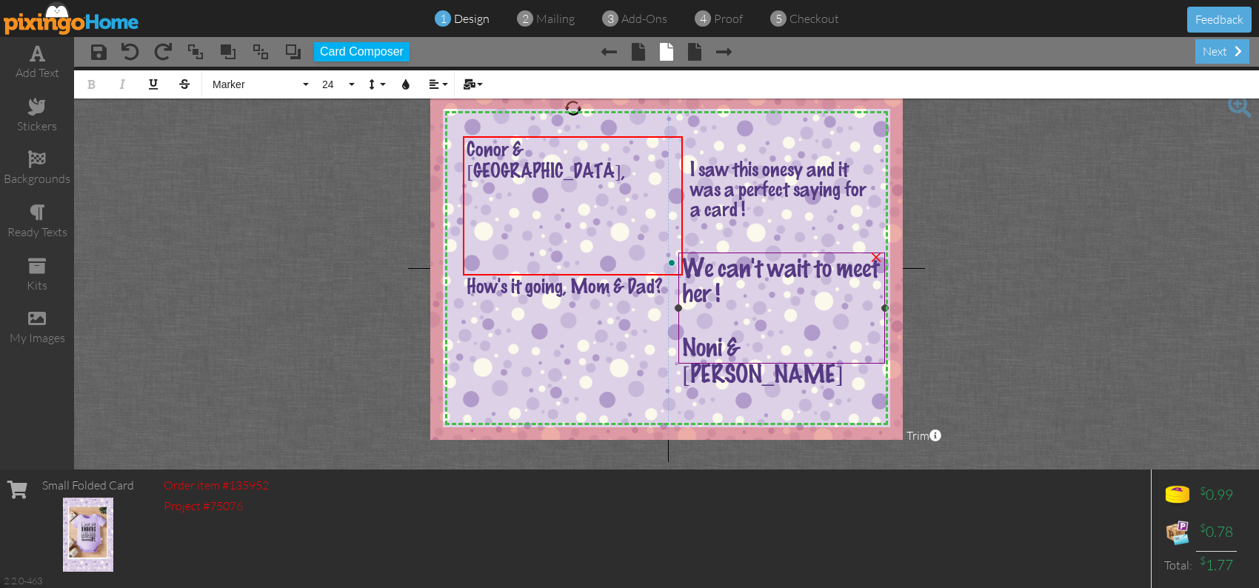
click at [700, 290] on span "We can't wait to meet her !" at bounding box center [780, 282] width 197 height 50
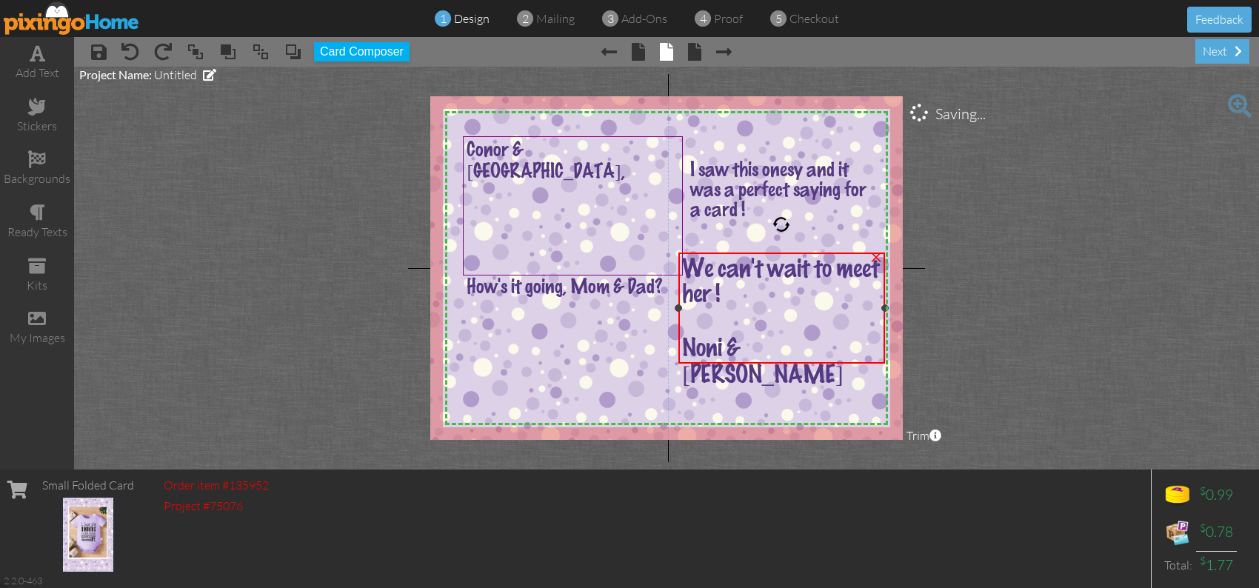
click at [700, 290] on span "We can't wait to meet her !" at bounding box center [780, 282] width 197 height 50
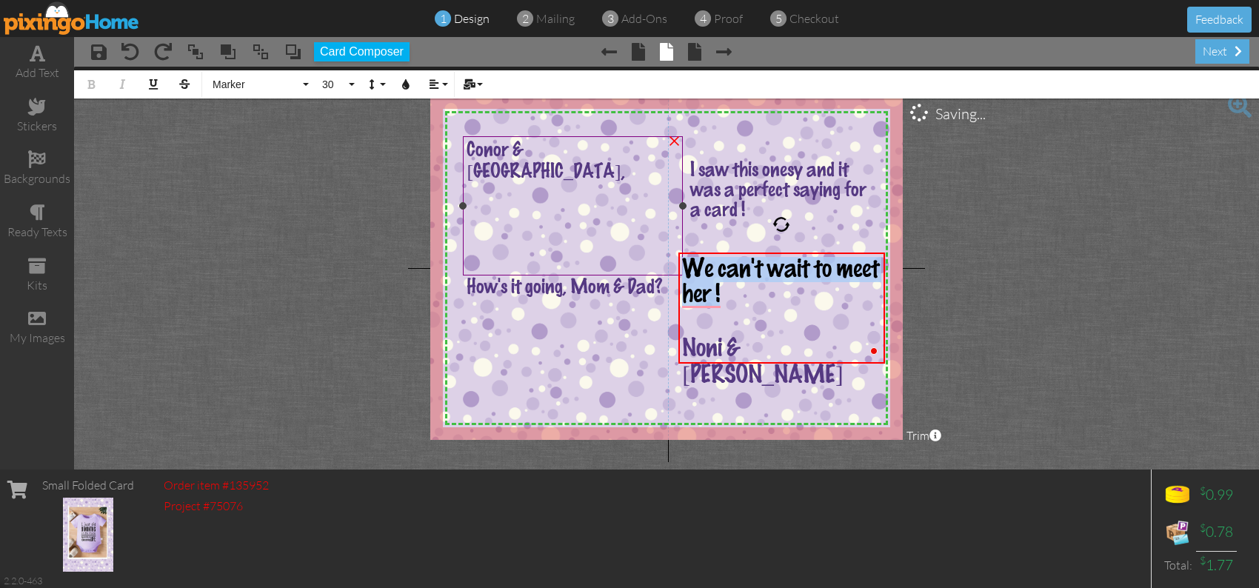
drag, startPoint x: 720, startPoint y: 291, endPoint x: 652, endPoint y: 247, distance: 81.3
click at [652, 247] on div "X X X X X X X X X X X X X X X X X X X X X X X X X X X X X X X X X X X X X X X X…" at bounding box center [666, 268] width 472 height 344
click at [348, 88] on button "30" at bounding box center [336, 84] width 43 height 28
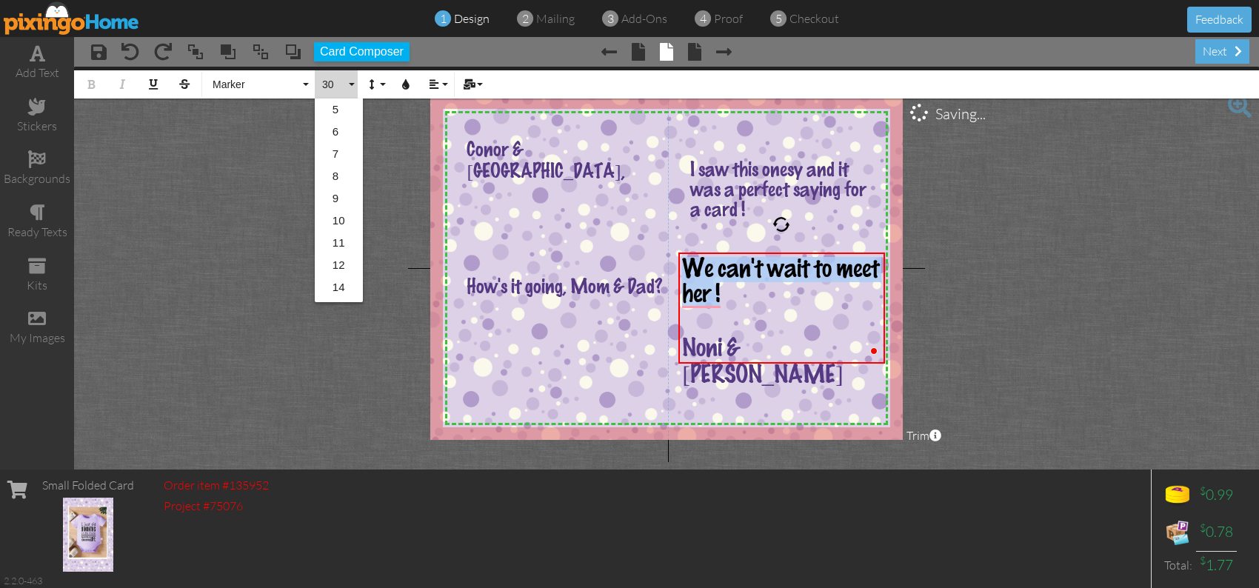
scroll to position [220, 0]
click at [342, 173] on link "24" at bounding box center [339, 178] width 48 height 22
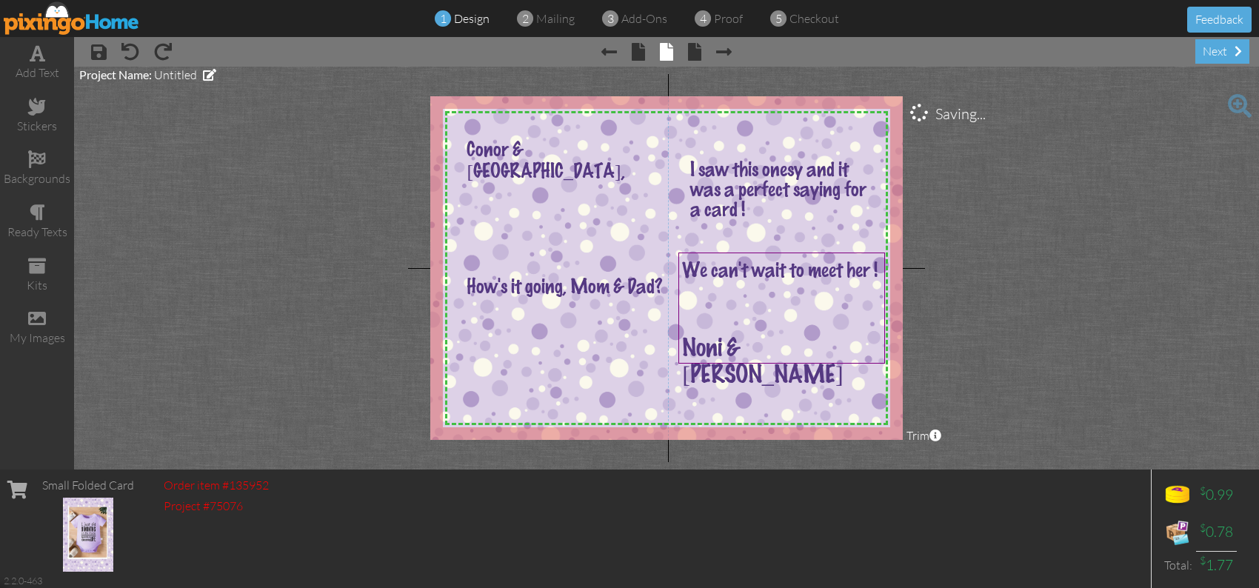
click at [1034, 373] on project-studio-wrapper "X X X X X X X X X X X X X X X X X X X X X X X X X X X X X X X X X X X X X X X X…" at bounding box center [666, 268] width 1185 height 403
click at [1211, 46] on div "next" at bounding box center [1222, 51] width 54 height 24
click at [691, 53] on span at bounding box center [694, 52] width 13 height 18
click at [720, 50] on span at bounding box center [724, 52] width 16 height 18
click at [1222, 54] on div "next" at bounding box center [1222, 51] width 54 height 24
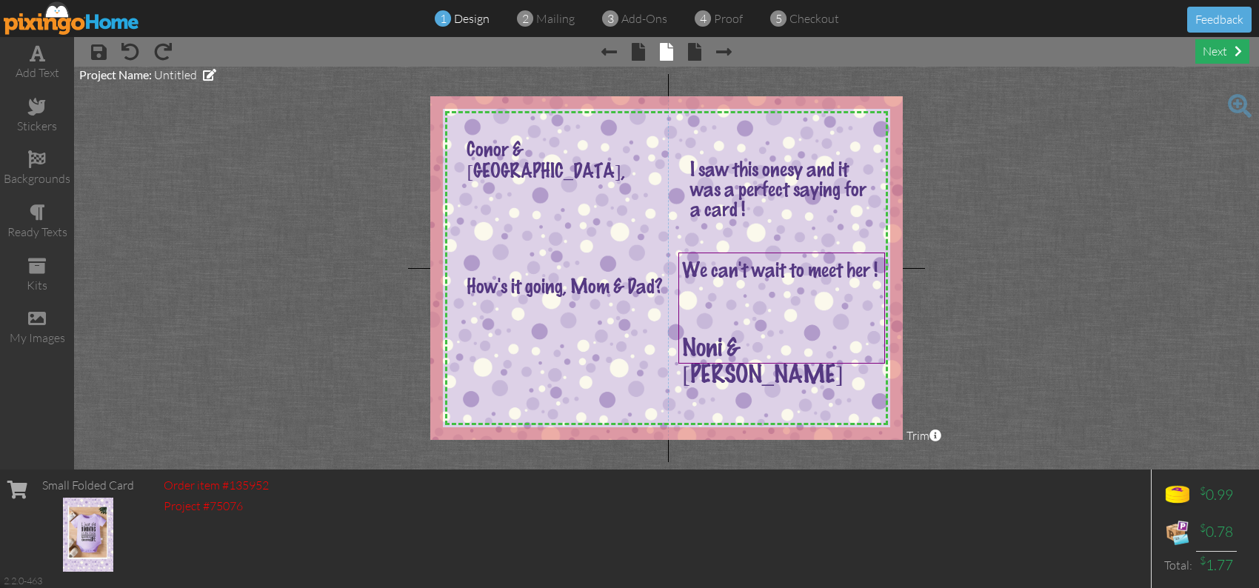
click at [1210, 53] on div "next" at bounding box center [1222, 51] width 54 height 24
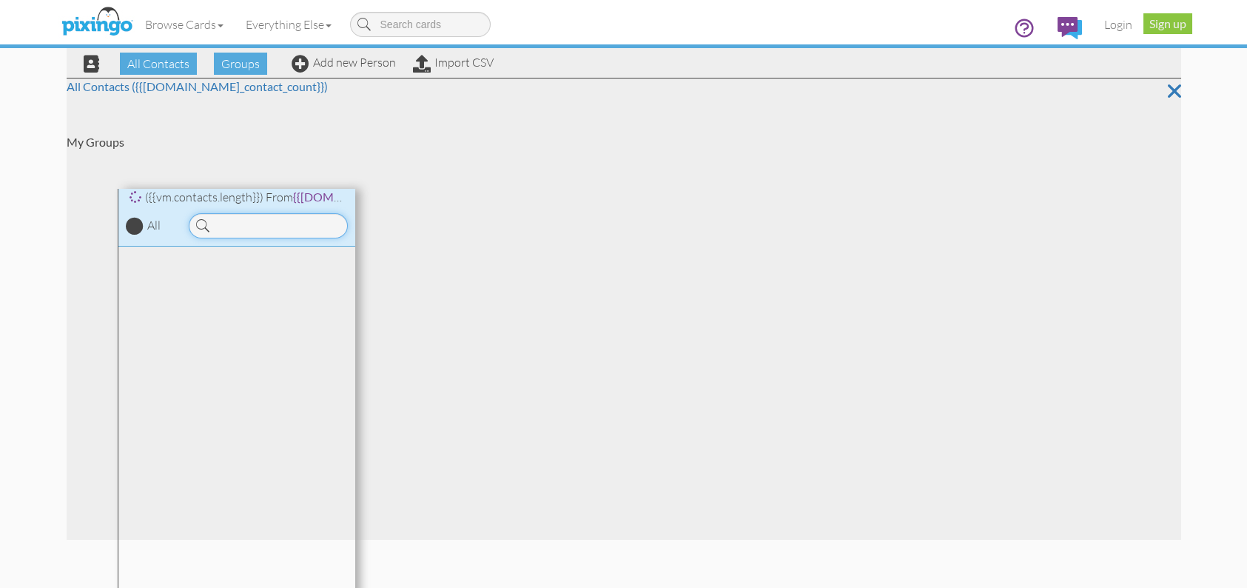
click at [232, 227] on input at bounding box center [268, 225] width 159 height 25
click at [198, 225] on span at bounding box center [202, 225] width 13 height 25
click at [261, 229] on input "conor" at bounding box center [268, 225] width 159 height 25
drag, startPoint x: 254, startPoint y: 229, endPoint x: 168, endPoint y: 233, distance: 86.0
click at [168, 233] on div "({{vm.contacts.length}}) From {{vm.group_name}} ({{vm.selected_contacts.length}…" at bounding box center [236, 218] width 237 height 58
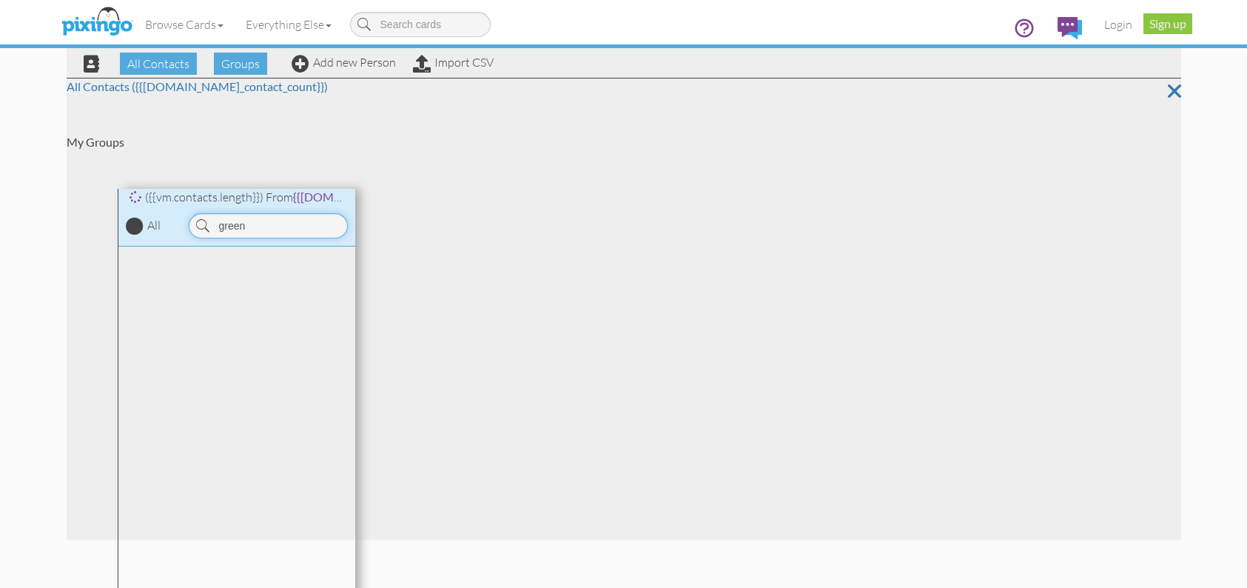
type input "green"
drag, startPoint x: 771, startPoint y: 181, endPoint x: 766, endPoint y: 188, distance: 8.0
click at [769, 182] on div "All Contacts ({{vm.total_contact_count}}) My Groups ({{vm.contacts.length}}) Fr…" at bounding box center [624, 309] width 1115 height 462
